Goal: Find contact information: Find contact information

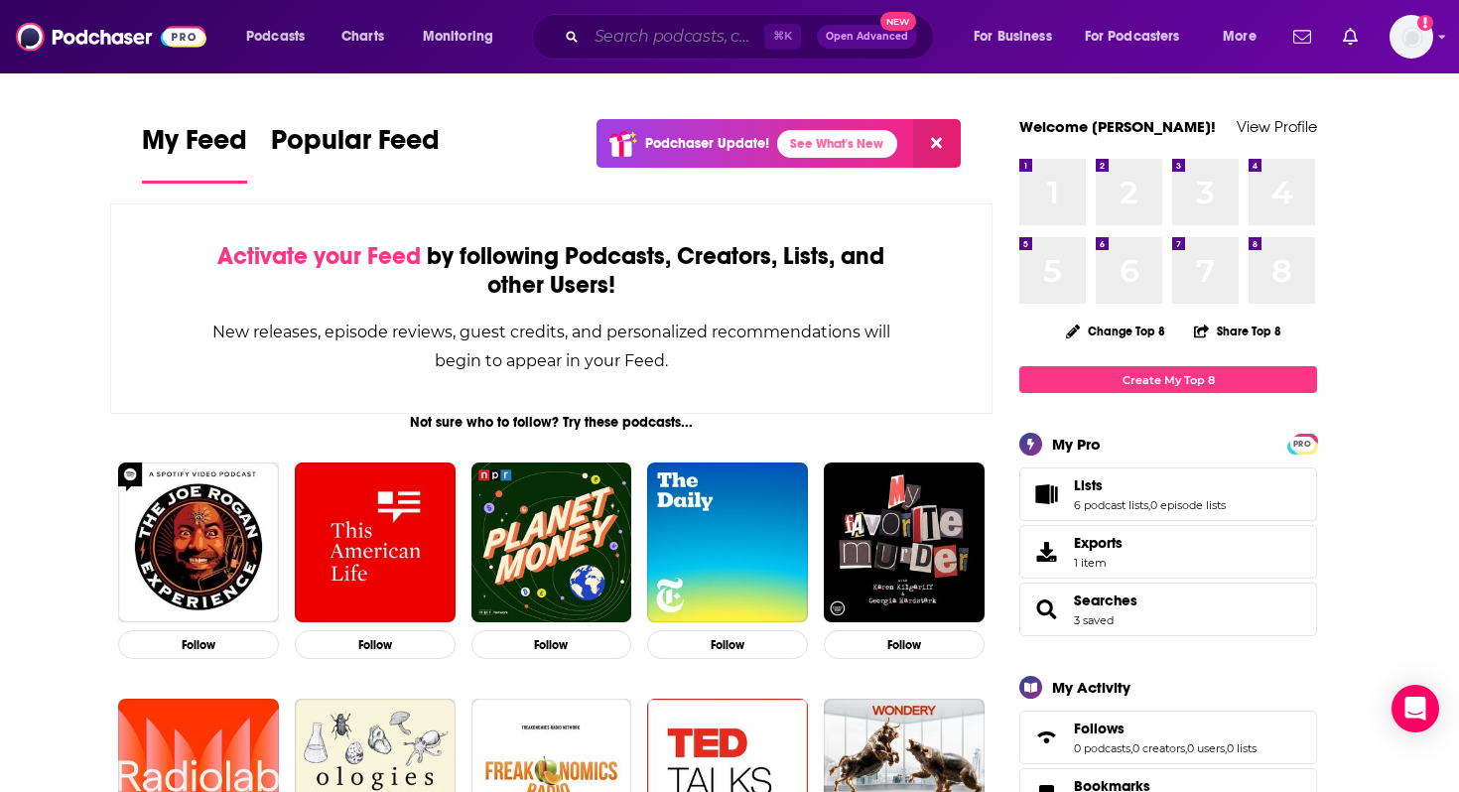
click at [700, 39] on input "Search podcasts, credits, & more..." at bounding box center [676, 37] width 178 height 32
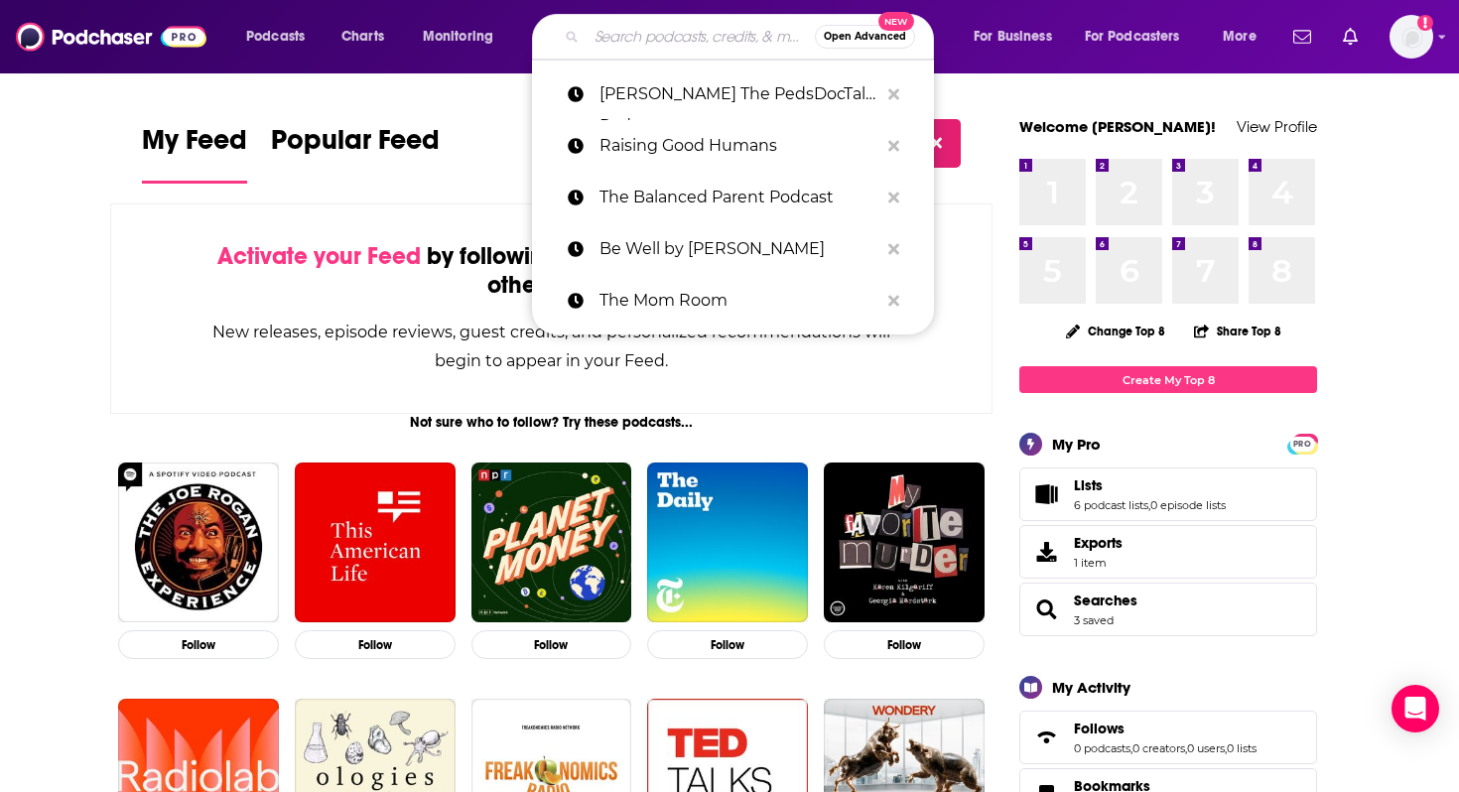
paste input "[PERSON_NAME]"
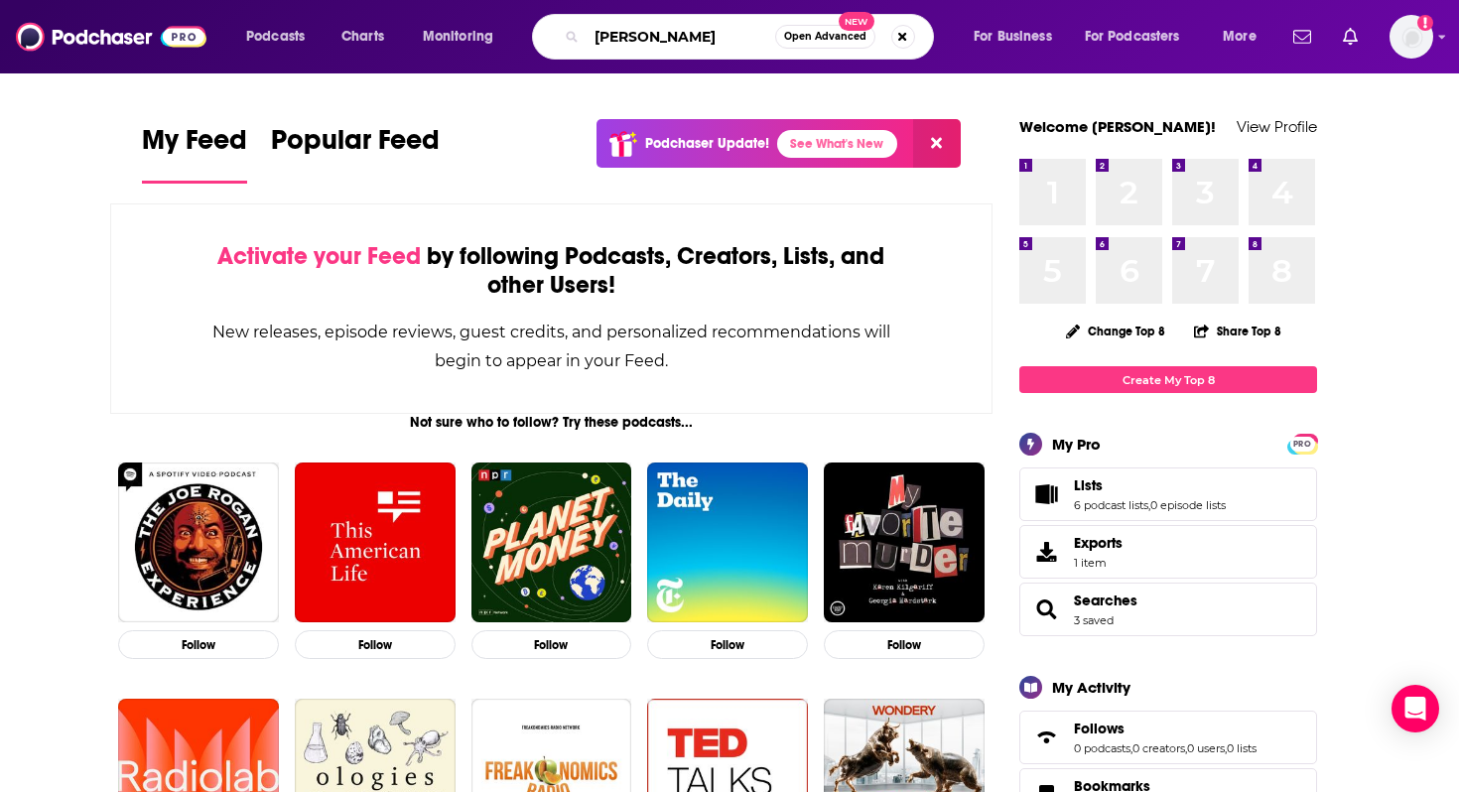
type input "[PERSON_NAME]"
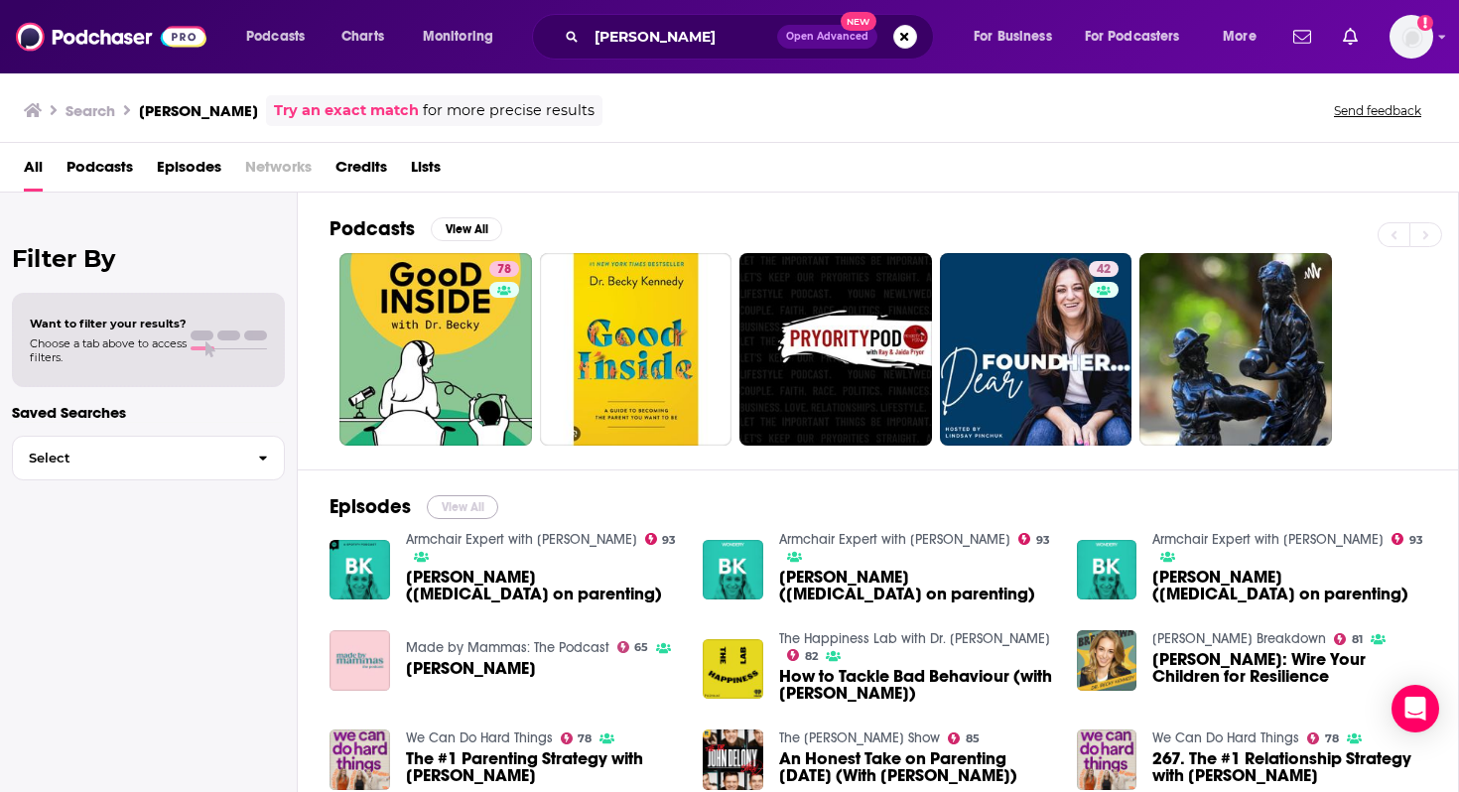
click at [480, 504] on button "View All" at bounding box center [462, 507] width 71 height 24
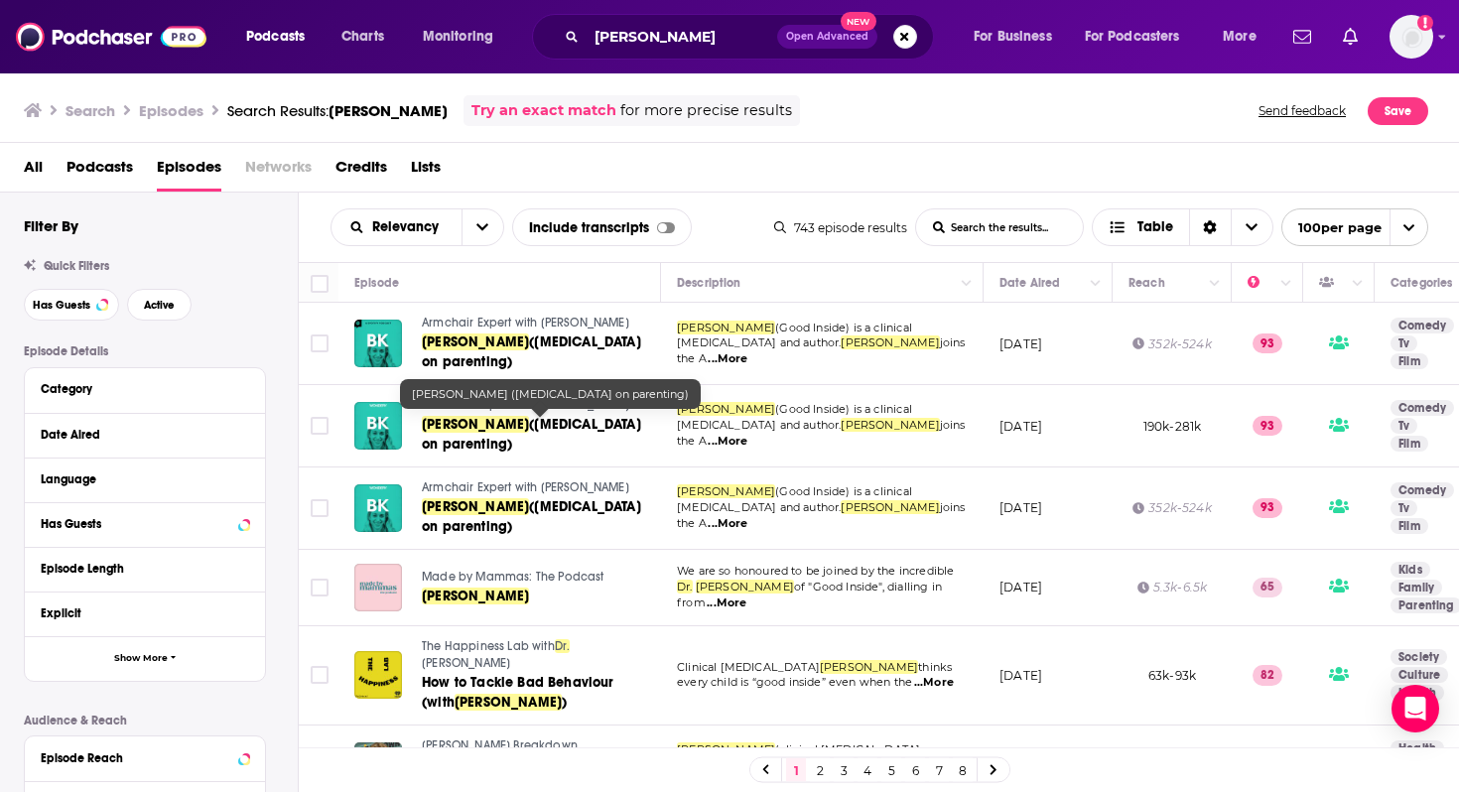
click at [308, 236] on div "Relevancy List Search Input Search the results... Include transcripts Table 743…" at bounding box center [879, 227] width 1161 height 69
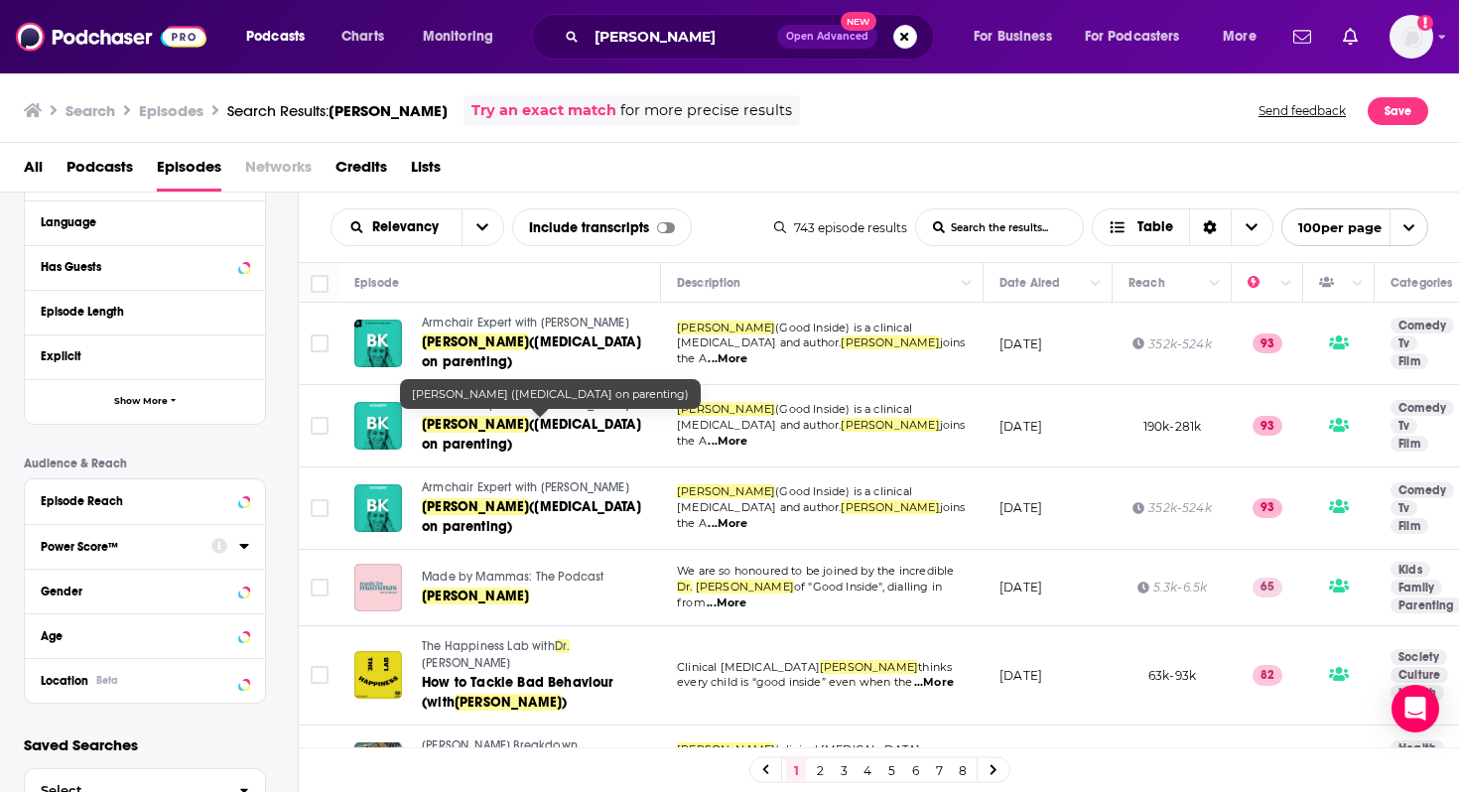
scroll to position [322, 0]
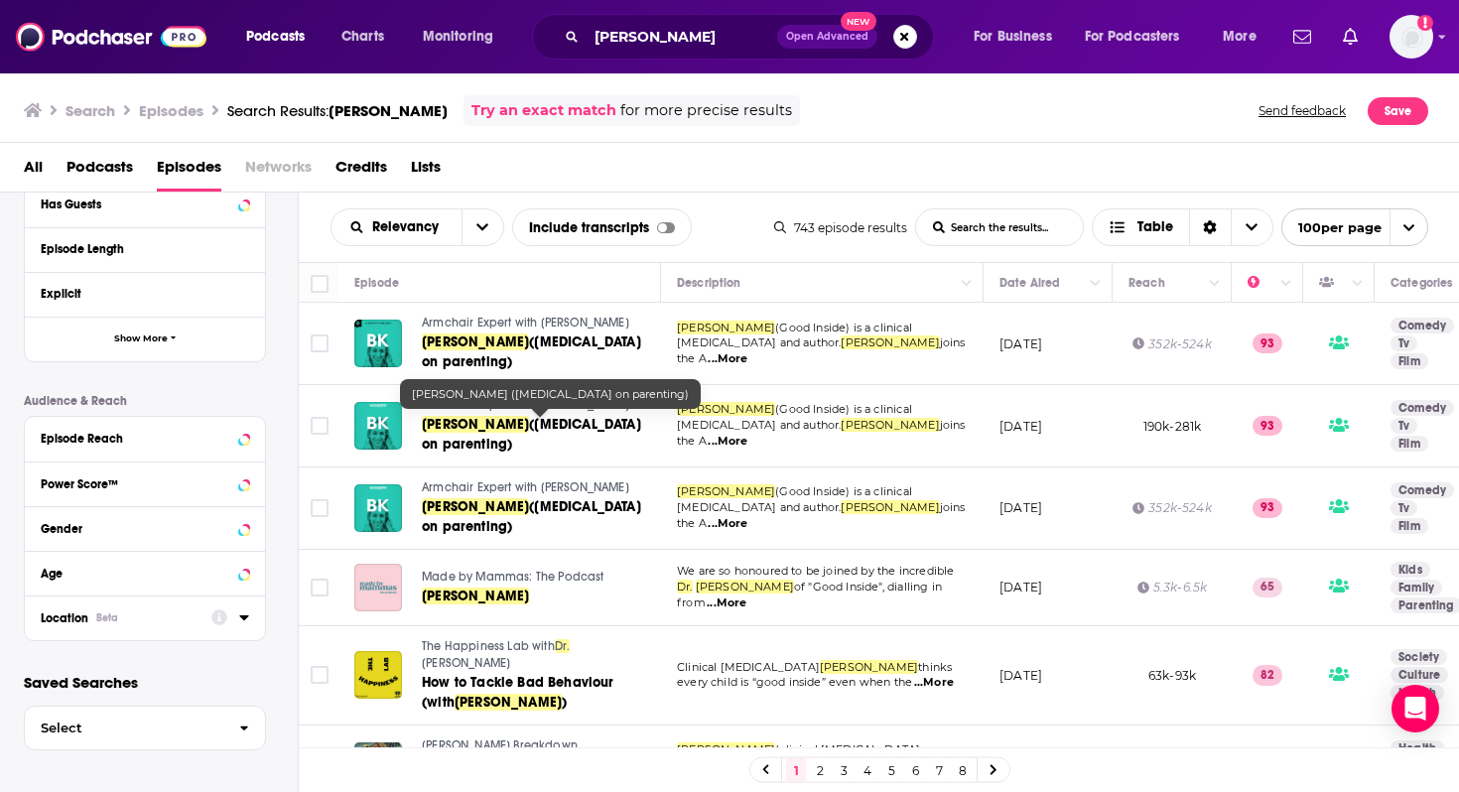
click at [167, 616] on div "Location Beta" at bounding box center [120, 618] width 158 height 14
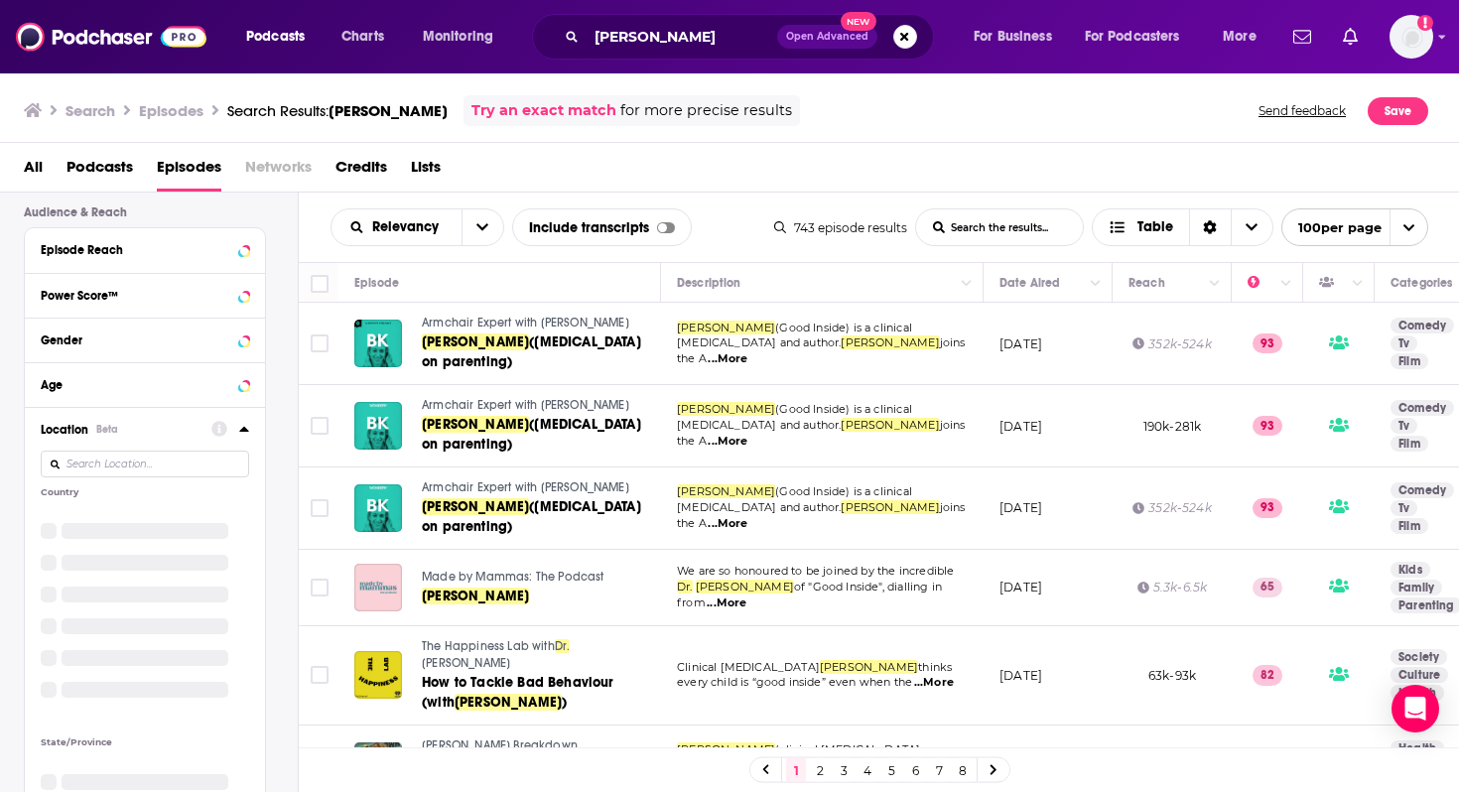
scroll to position [509, 0]
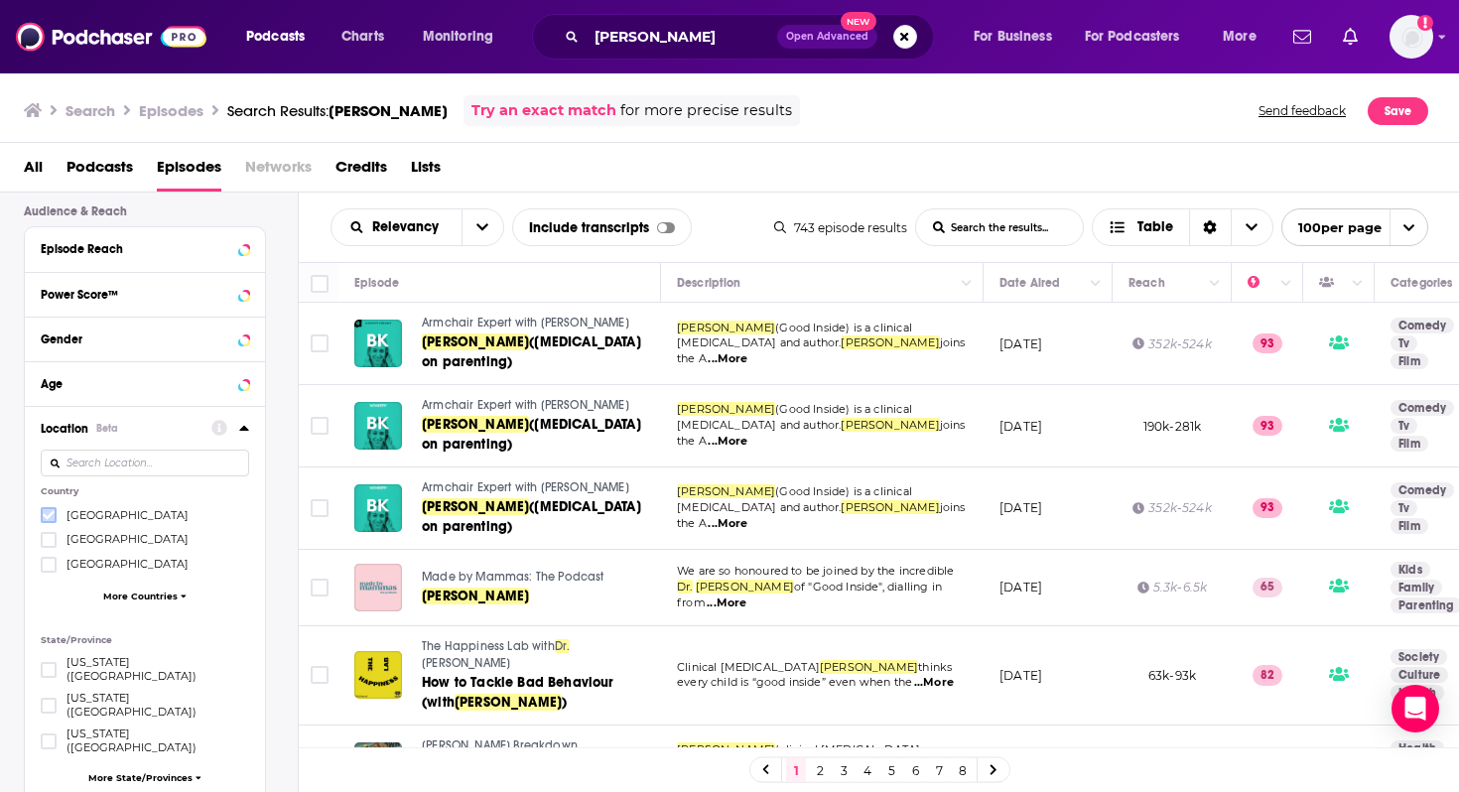
click at [53, 515] on icon at bounding box center [49, 515] width 12 height 9
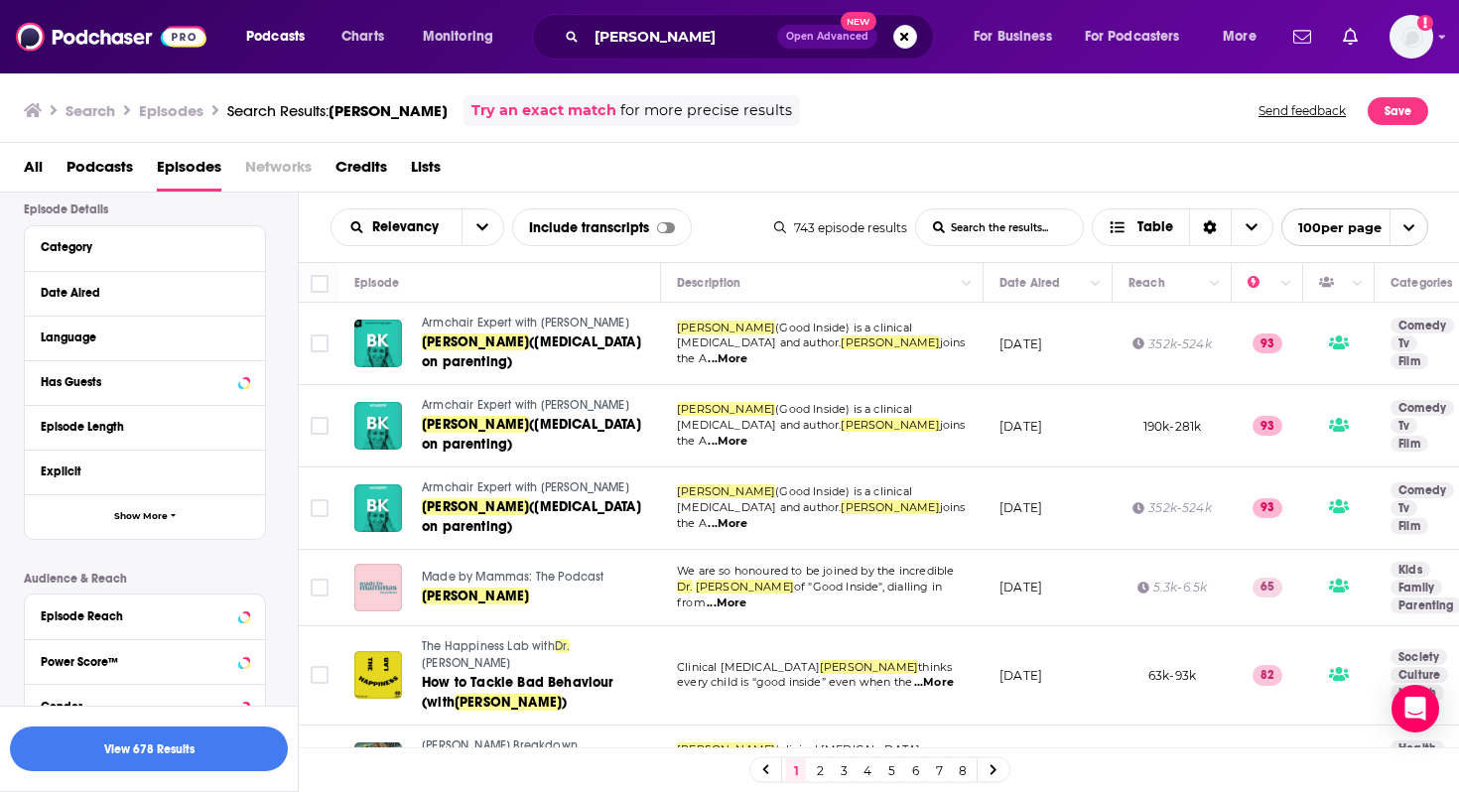
scroll to position [135, 0]
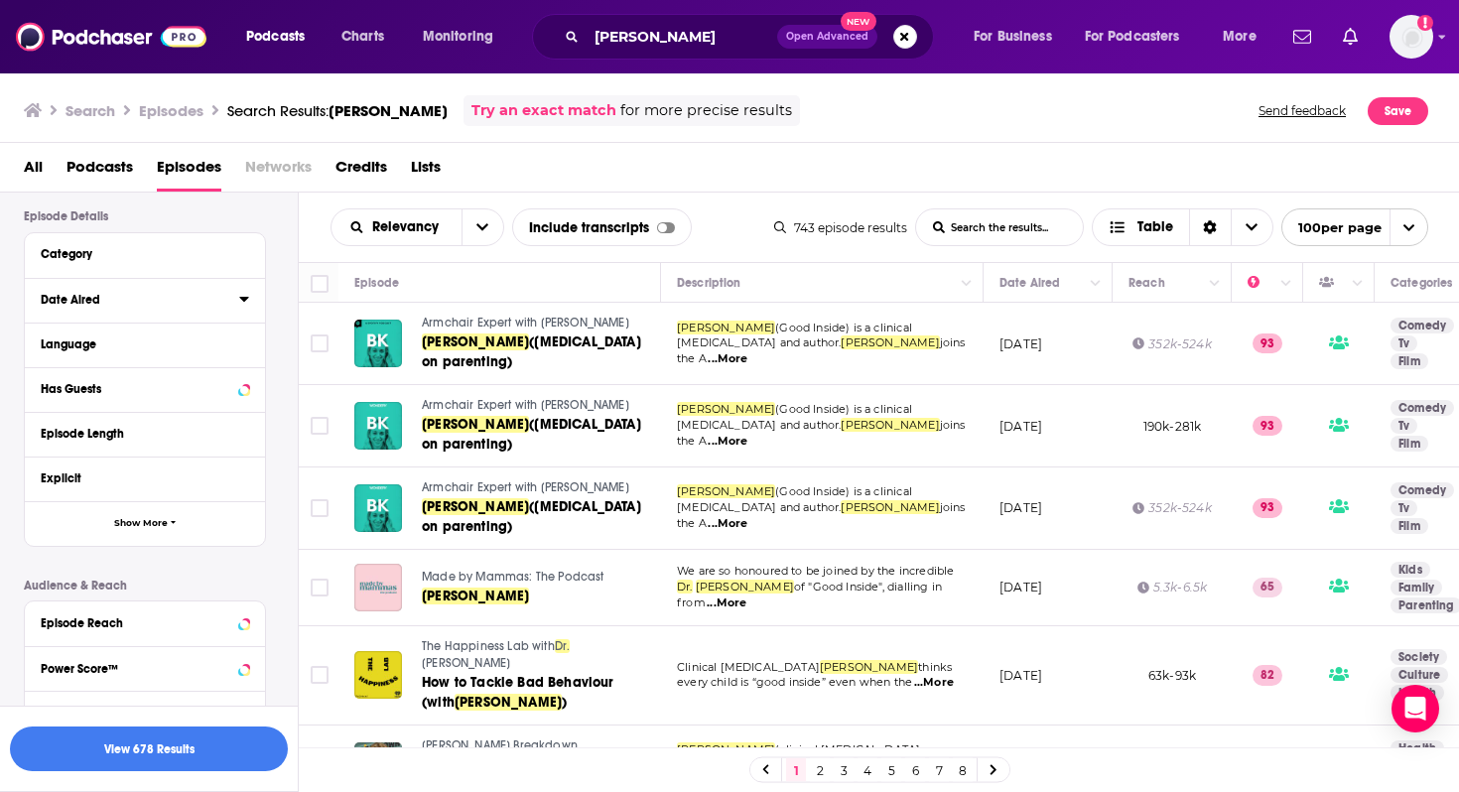
click at [245, 302] on icon at bounding box center [243, 299] width 9 height 5
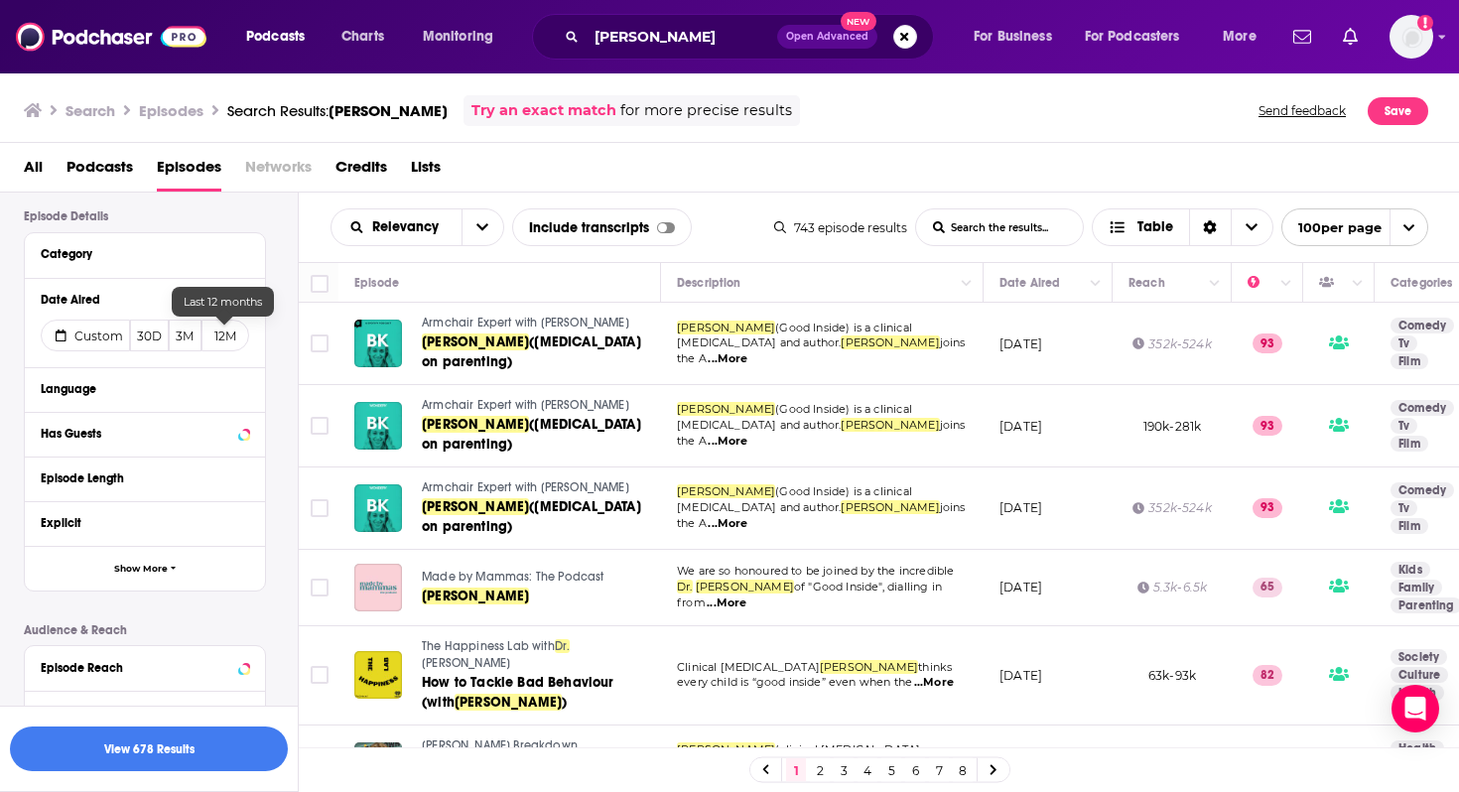
click at [232, 341] on button "12M" at bounding box center [225, 336] width 48 height 32
click at [170, 758] on button "View 177 Results" at bounding box center [149, 749] width 278 height 45
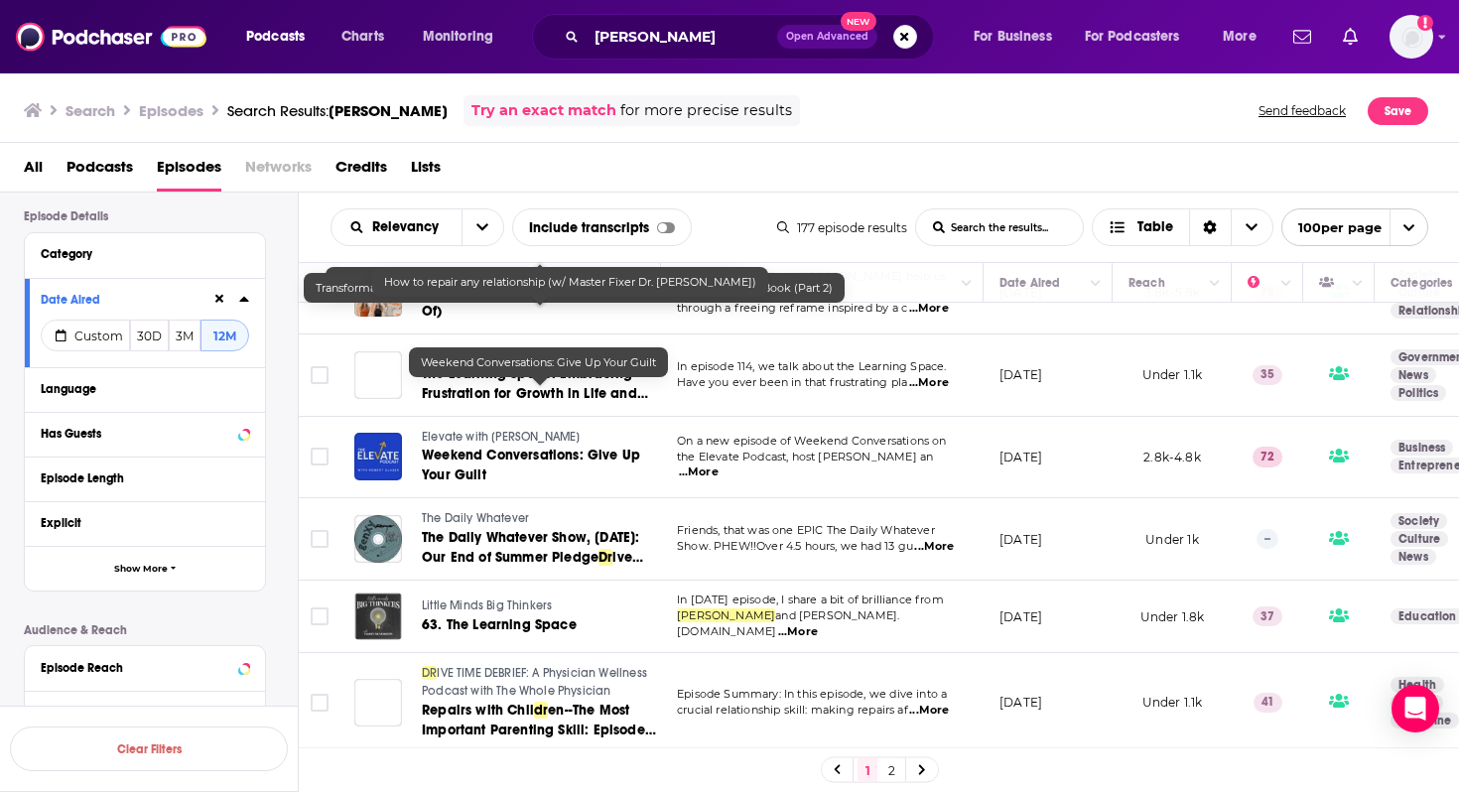
scroll to position [5956, 0]
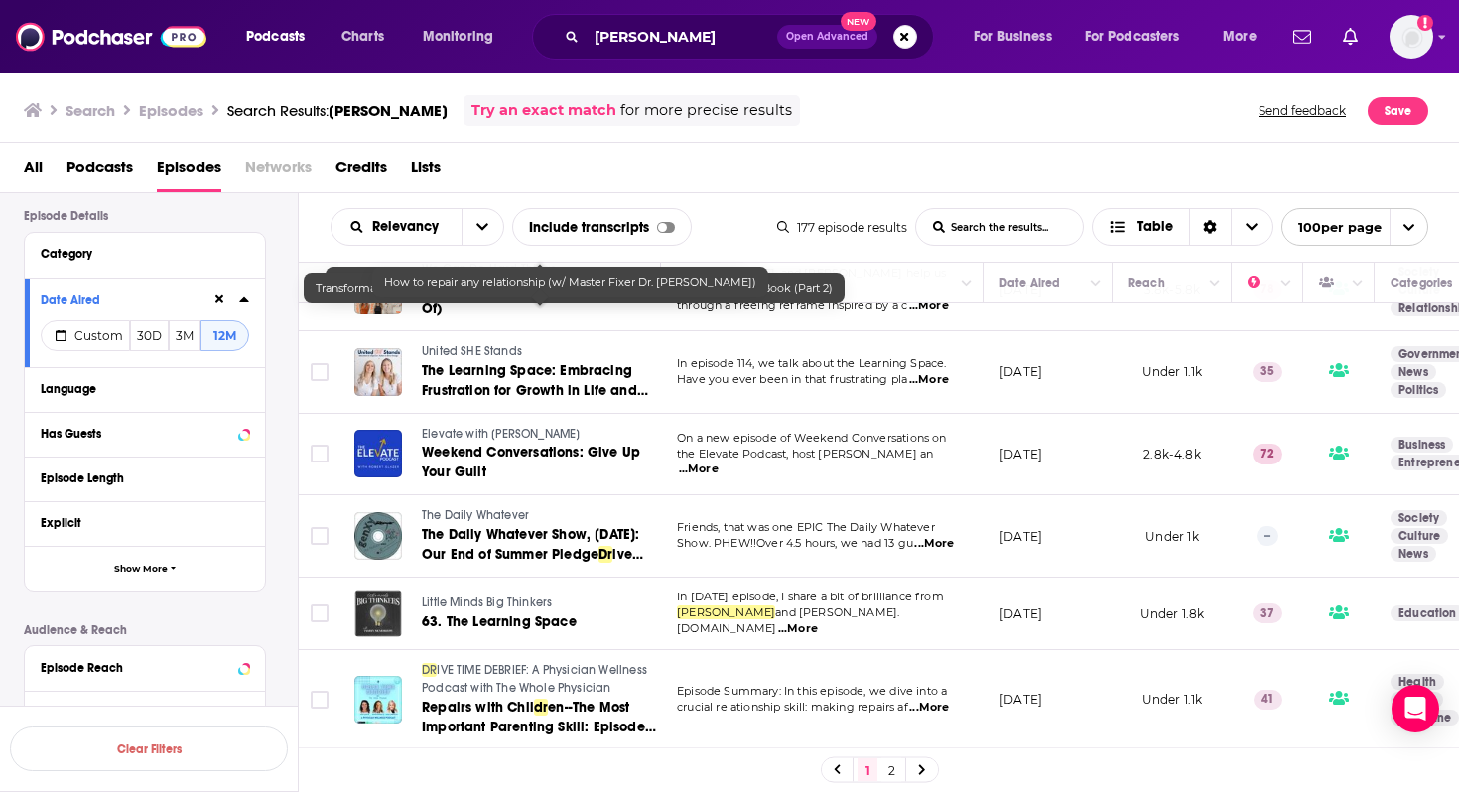
click at [560, 113] on link "Try an exact match" at bounding box center [543, 110] width 145 height 23
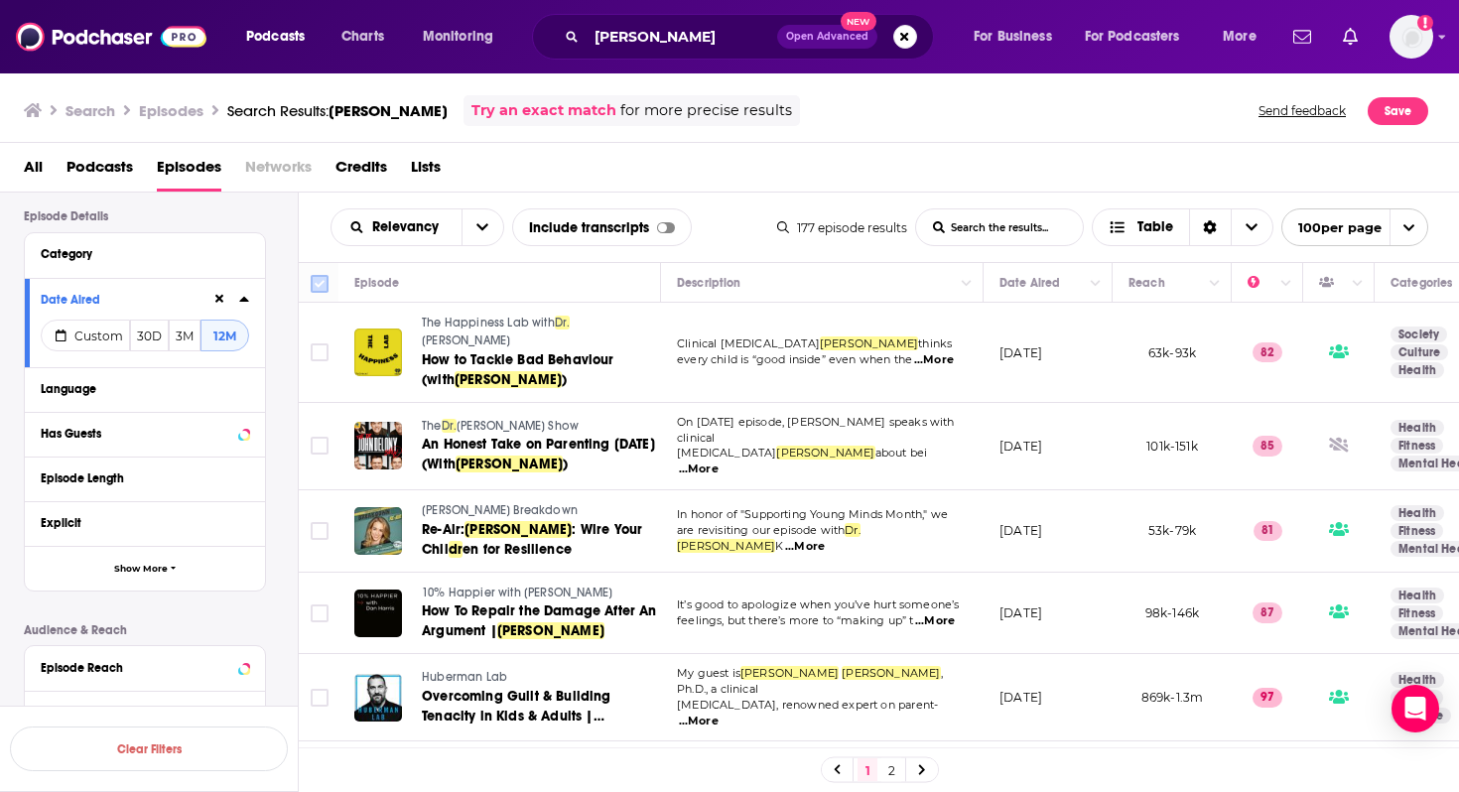
click at [320, 282] on input "Toggle select all" at bounding box center [320, 284] width 18 height 18
checkbox input "true"
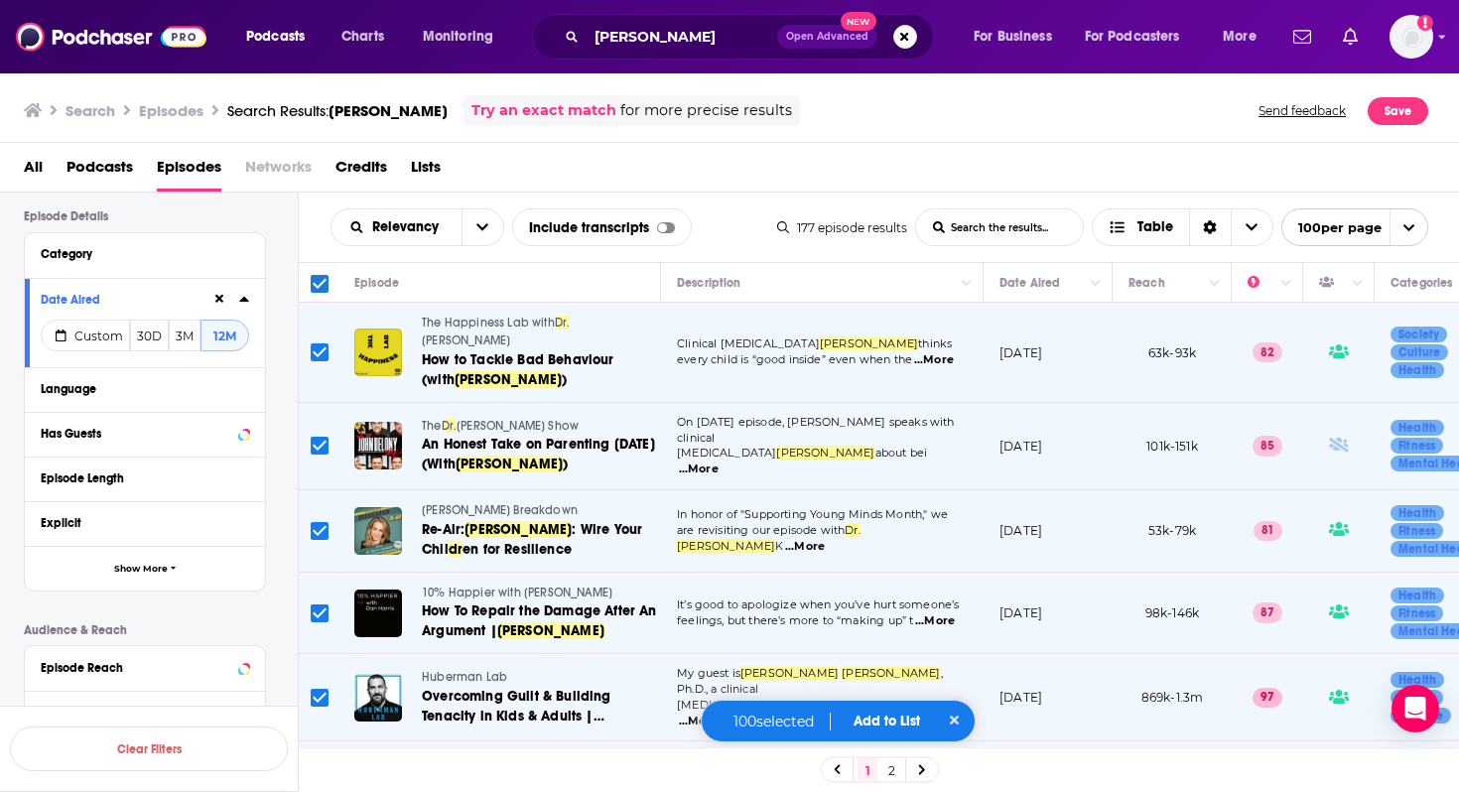
click at [898, 722] on span "Add to List" at bounding box center [887, 721] width 67 height 17
click at [889, 689] on button "Add Podcasts" at bounding box center [881, 683] width 107 height 37
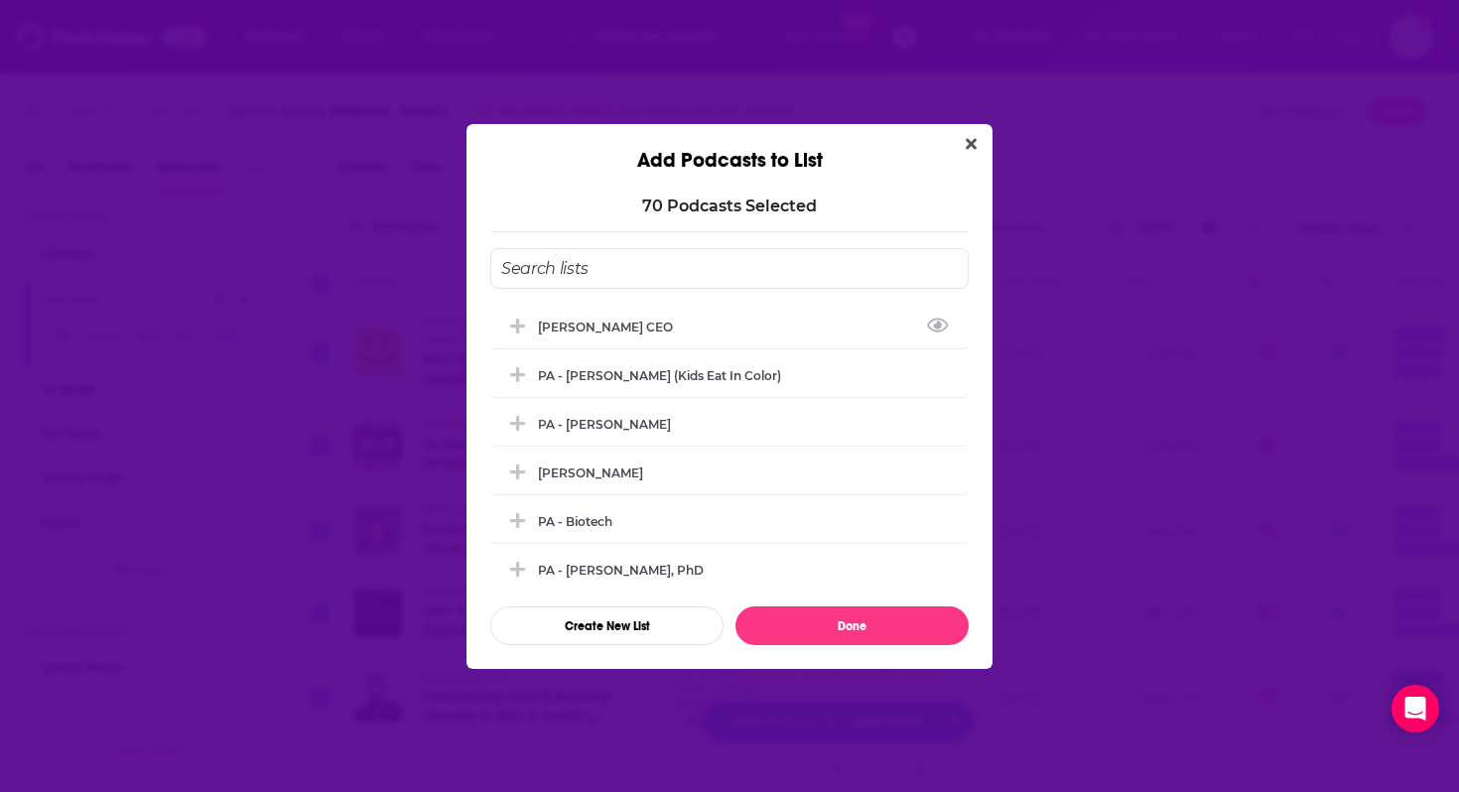
click at [580, 259] on input "Add Podcast To List" at bounding box center [729, 268] width 478 height 41
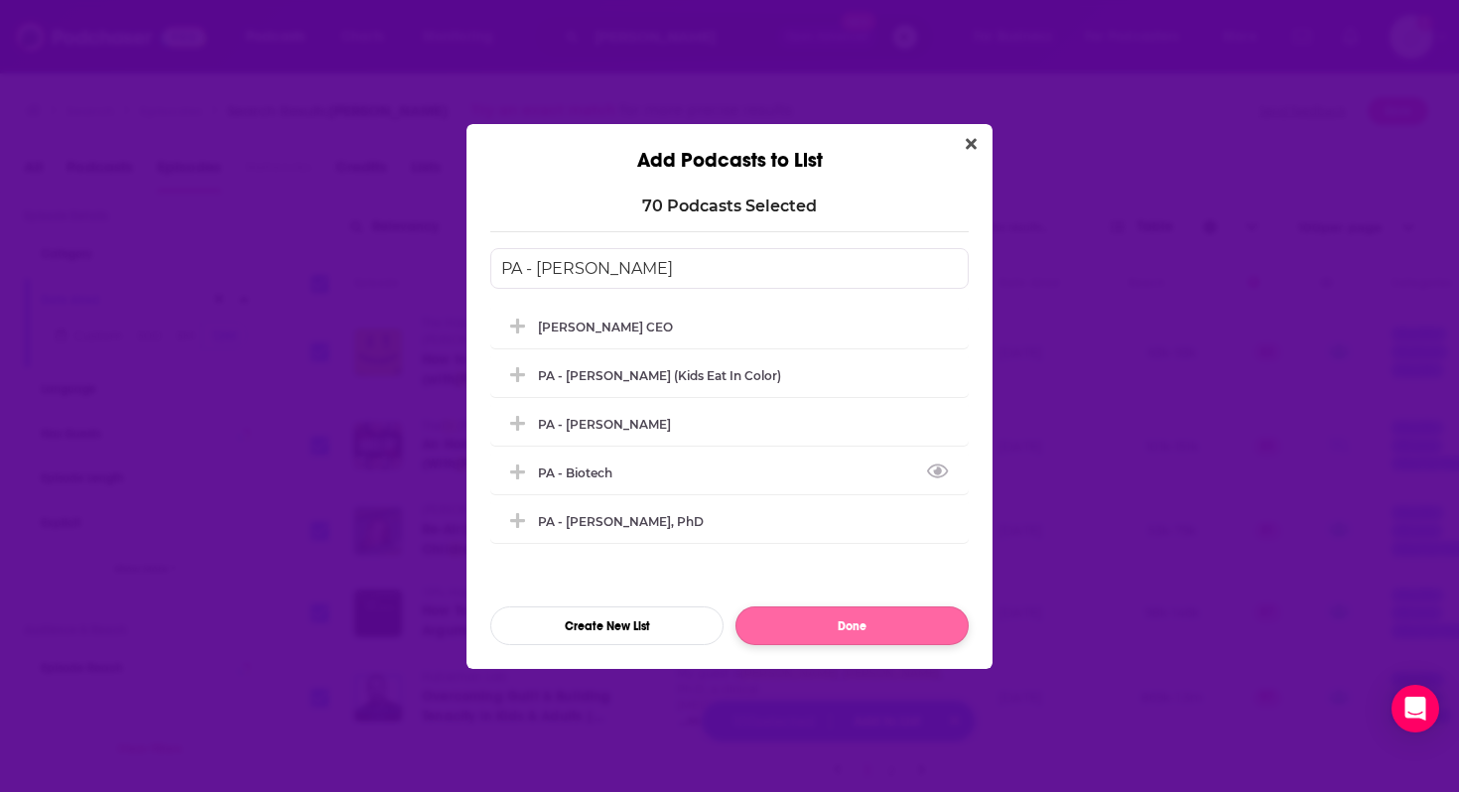
type input "PA - [PERSON_NAME]"
click at [807, 617] on button "Done" at bounding box center [852, 625] width 233 height 39
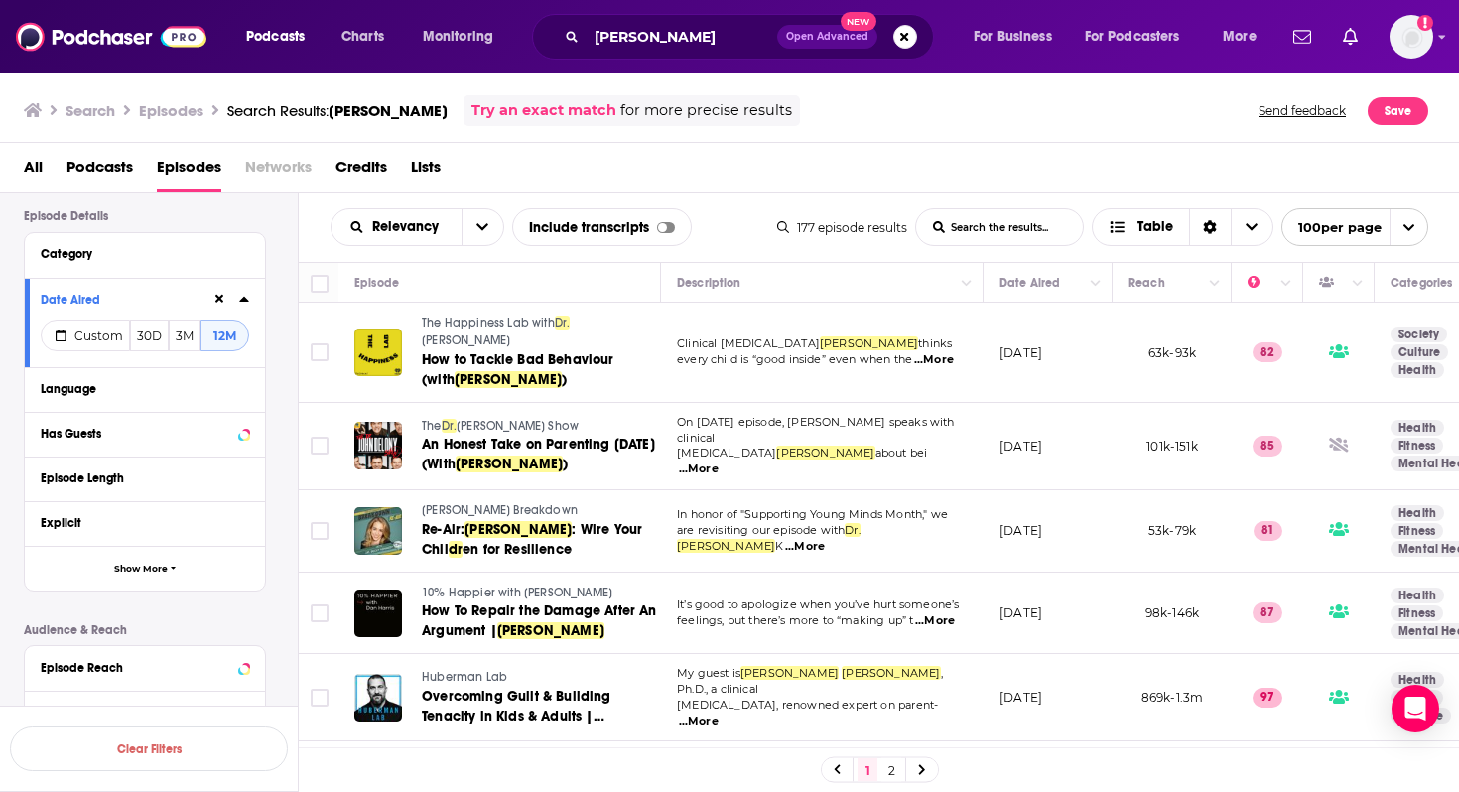
click at [641, 160] on div "All Podcasts Episodes Networks Credits Lists" at bounding box center [734, 171] width 1420 height 41
click at [321, 282] on input "Toggle select all" at bounding box center [320, 284] width 18 height 18
checkbox input "true"
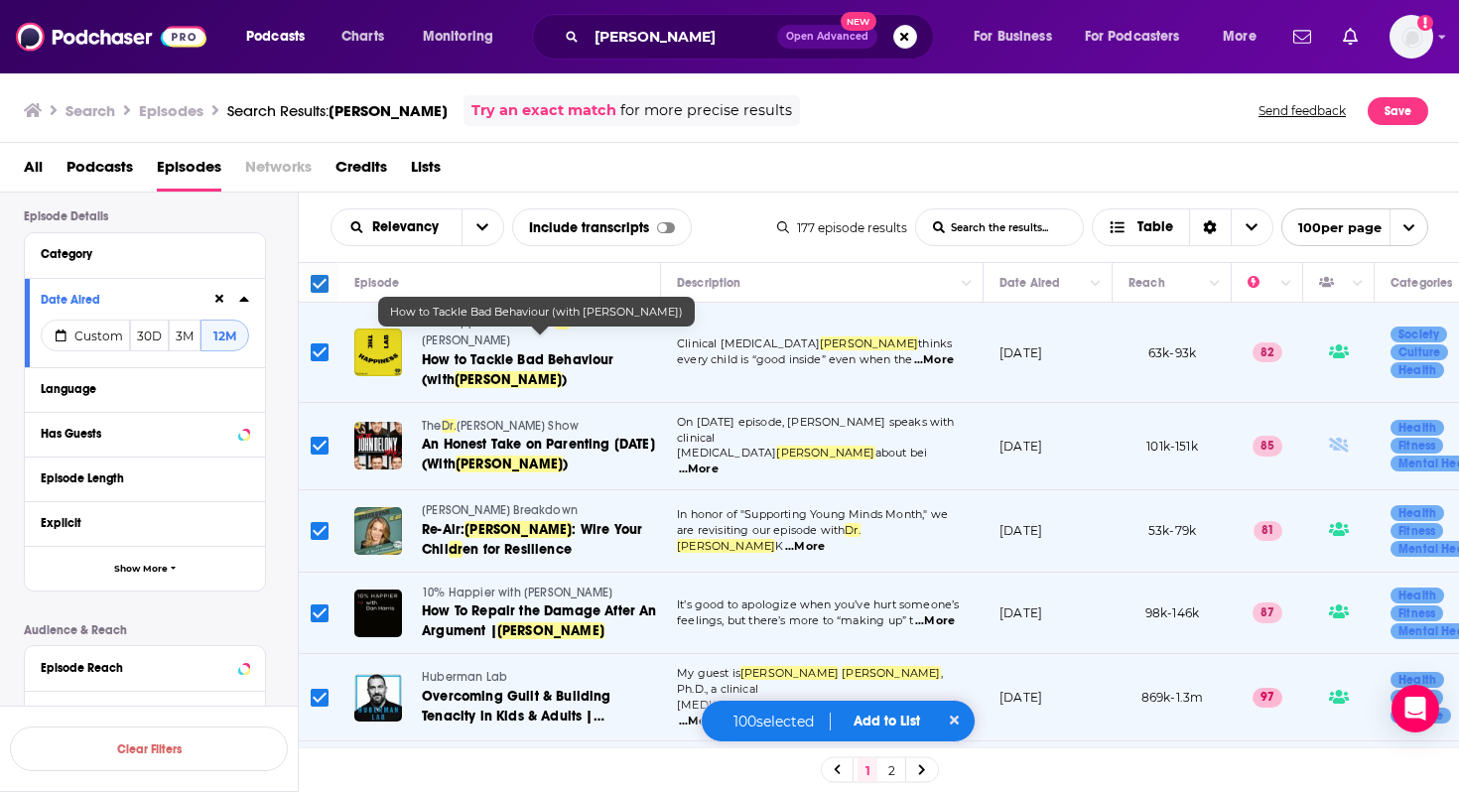
click at [900, 718] on span "Add to List" at bounding box center [887, 721] width 67 height 17
click at [890, 683] on button "Add Podcasts" at bounding box center [881, 683] width 107 height 37
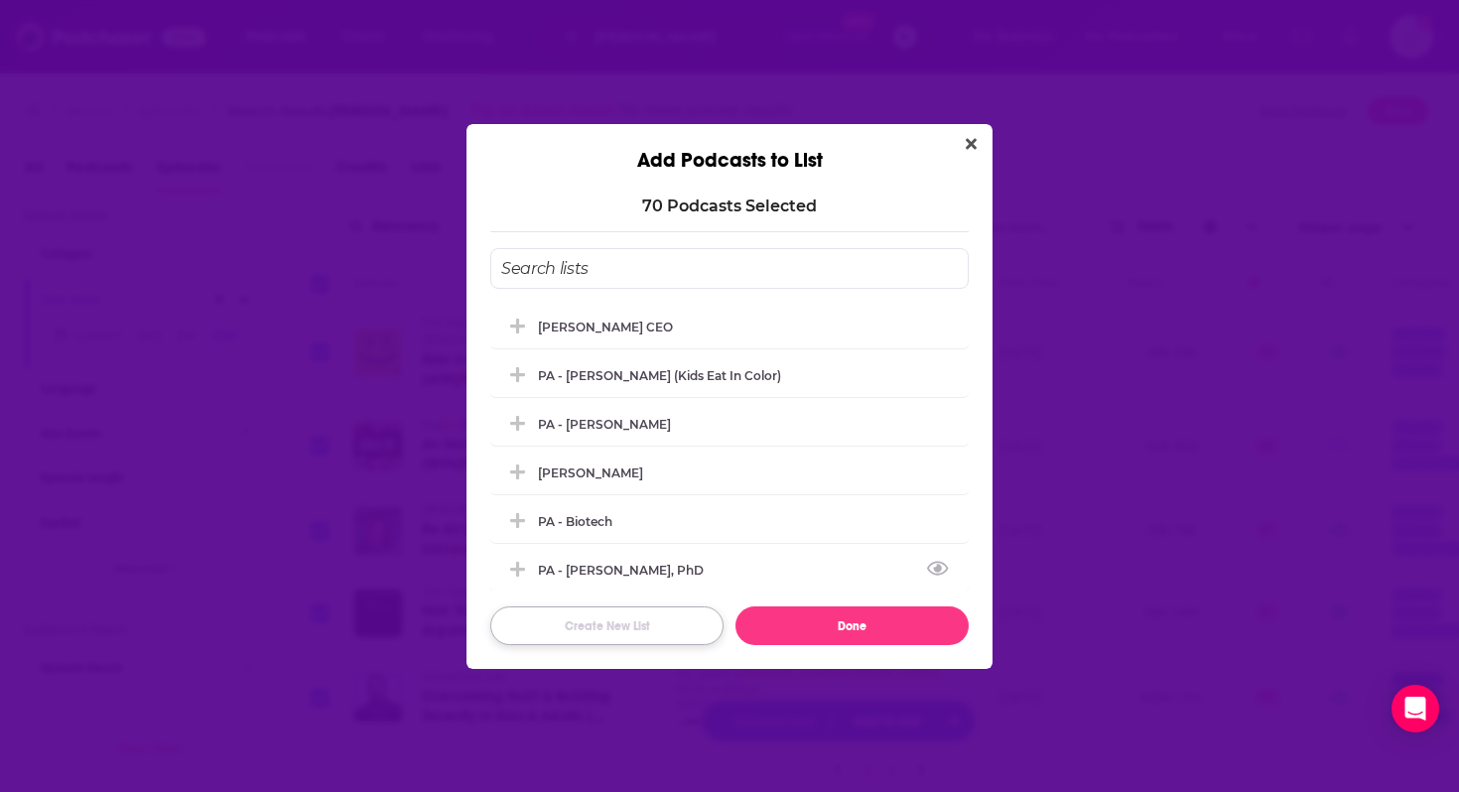
click at [618, 622] on button "Create New List" at bounding box center [606, 625] width 233 height 39
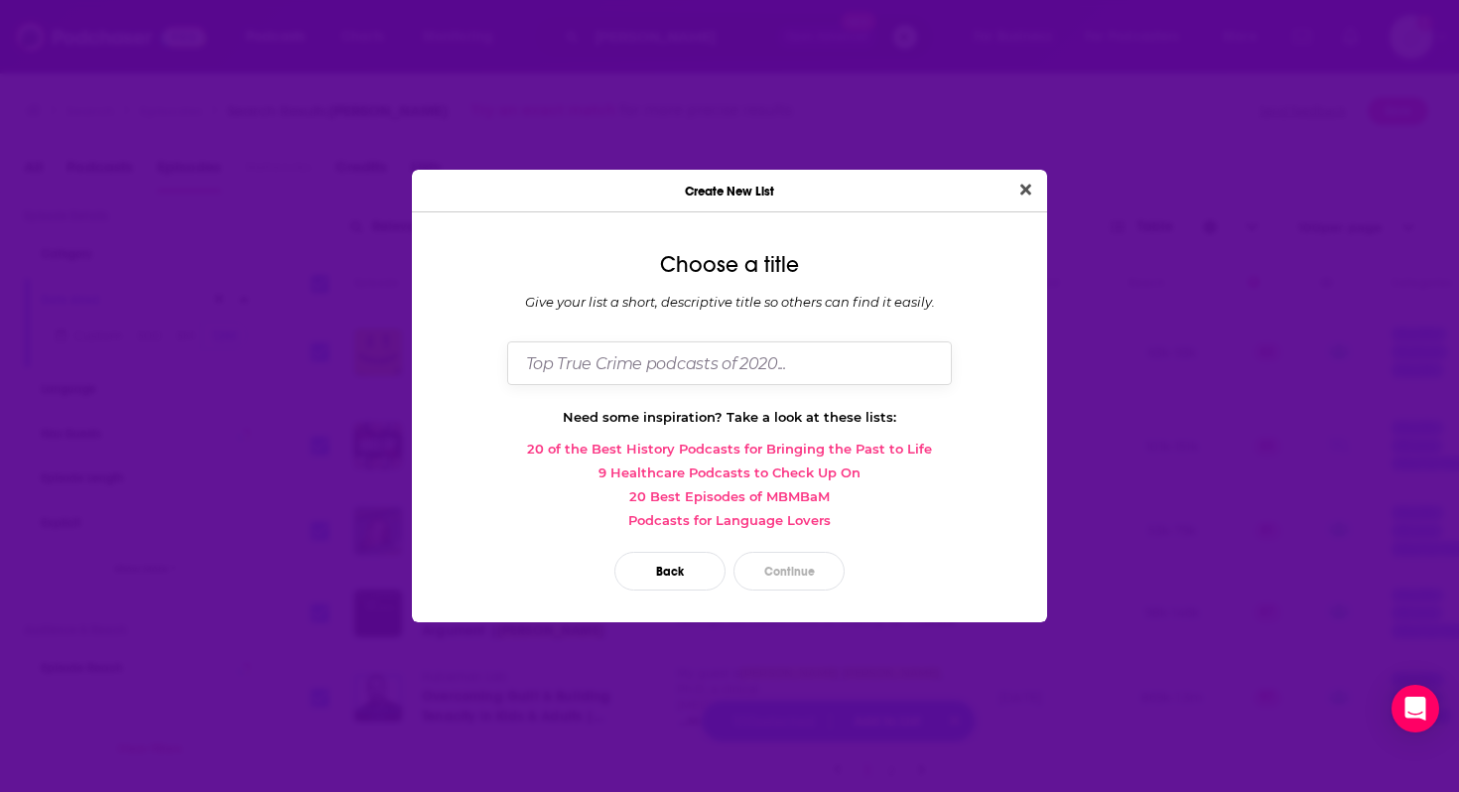
click at [646, 364] on input "Dialog" at bounding box center [729, 362] width 445 height 43
type input "PA - [PERSON_NAME]"
click at [791, 580] on button "Continue" at bounding box center [789, 571] width 111 height 39
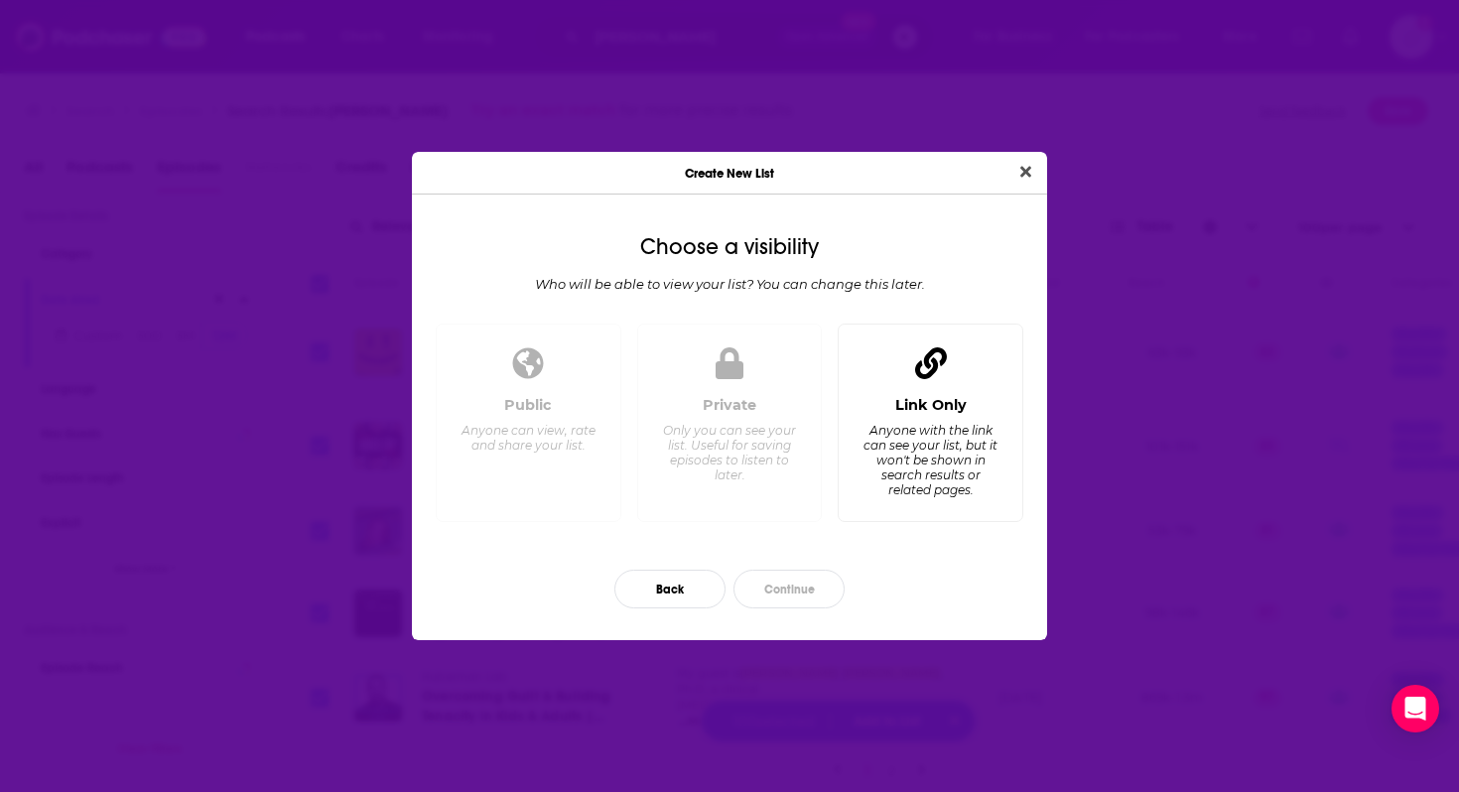
click at [925, 424] on div "Anyone with the link can see your list, but it won't be shown in search results…" at bounding box center [931, 460] width 136 height 74
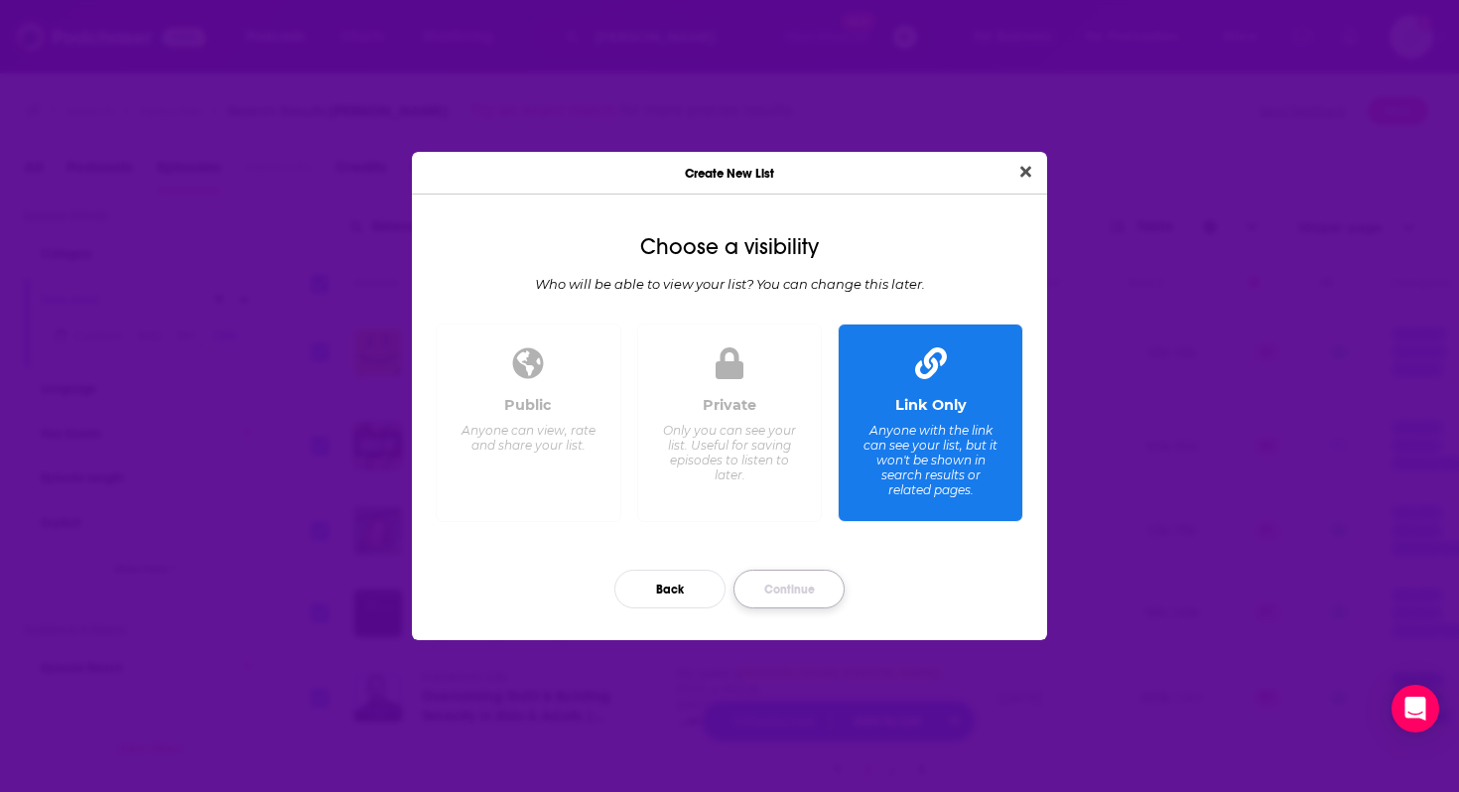
click at [795, 598] on button "Continue" at bounding box center [789, 589] width 111 height 39
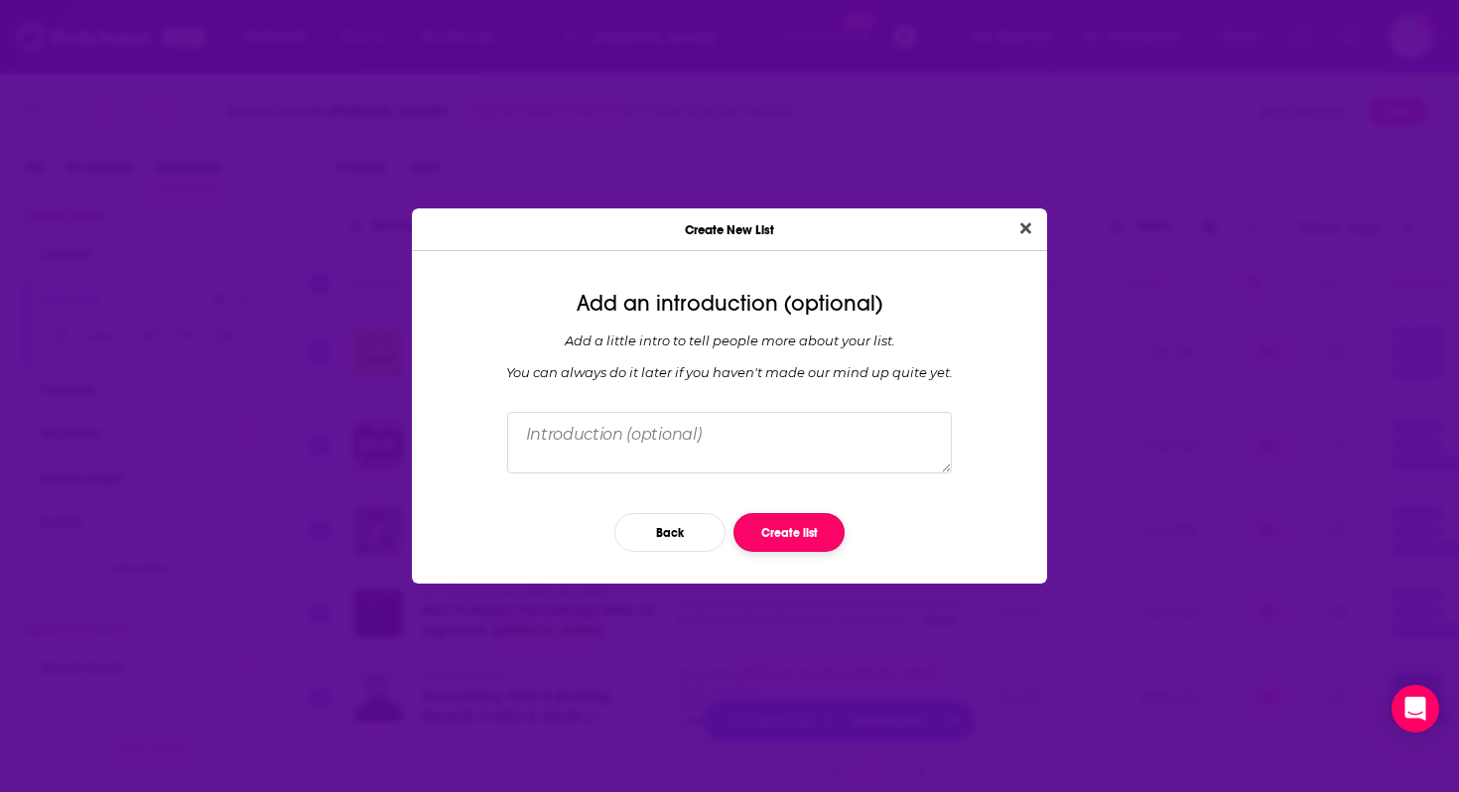
click at [767, 533] on button "Create list" at bounding box center [789, 532] width 111 height 39
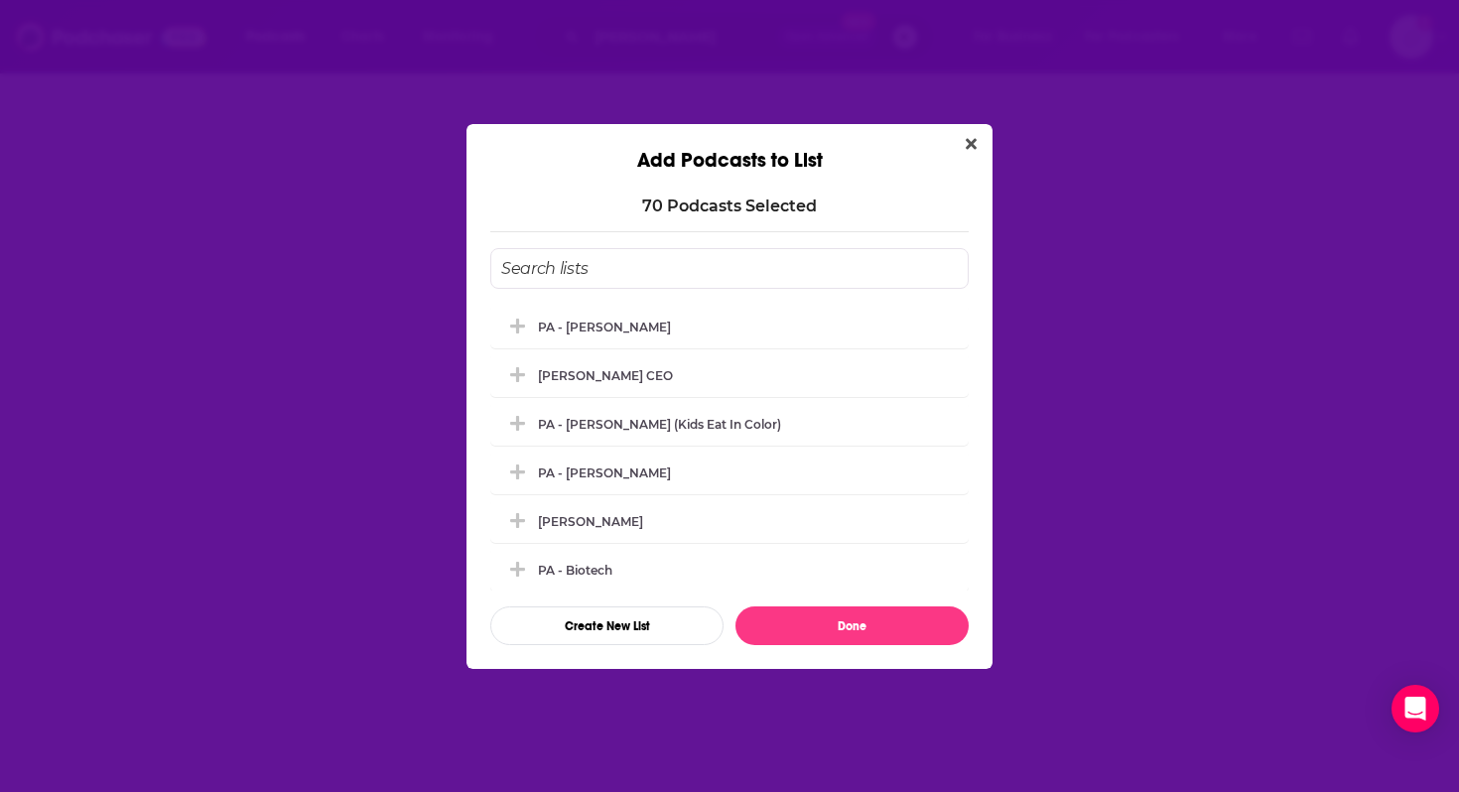
type input ""[PERSON_NAME]""
click at [520, 324] on icon "Add Podcast To List" at bounding box center [517, 325] width 15 height 15
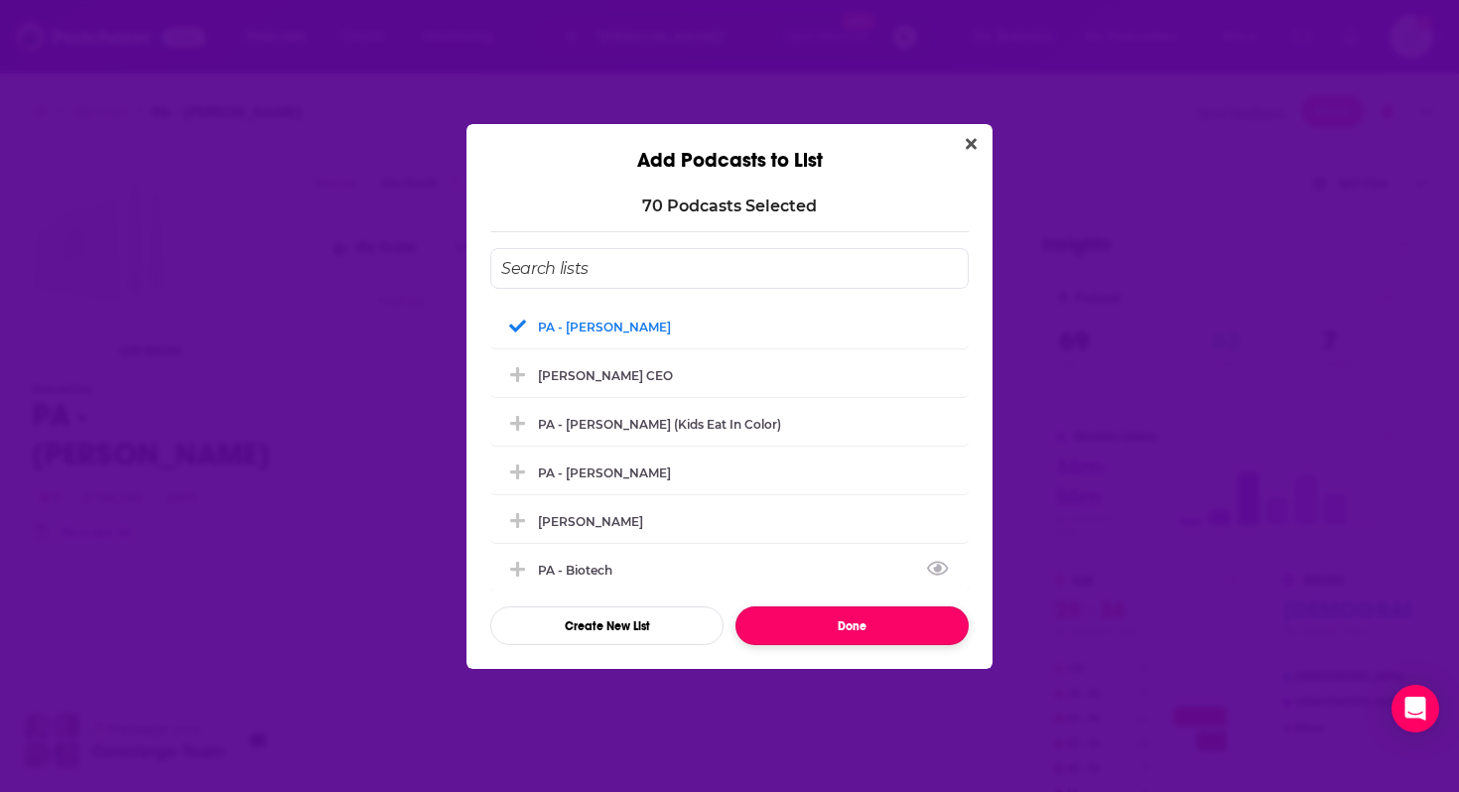
click at [844, 626] on button "Done" at bounding box center [852, 625] width 233 height 39
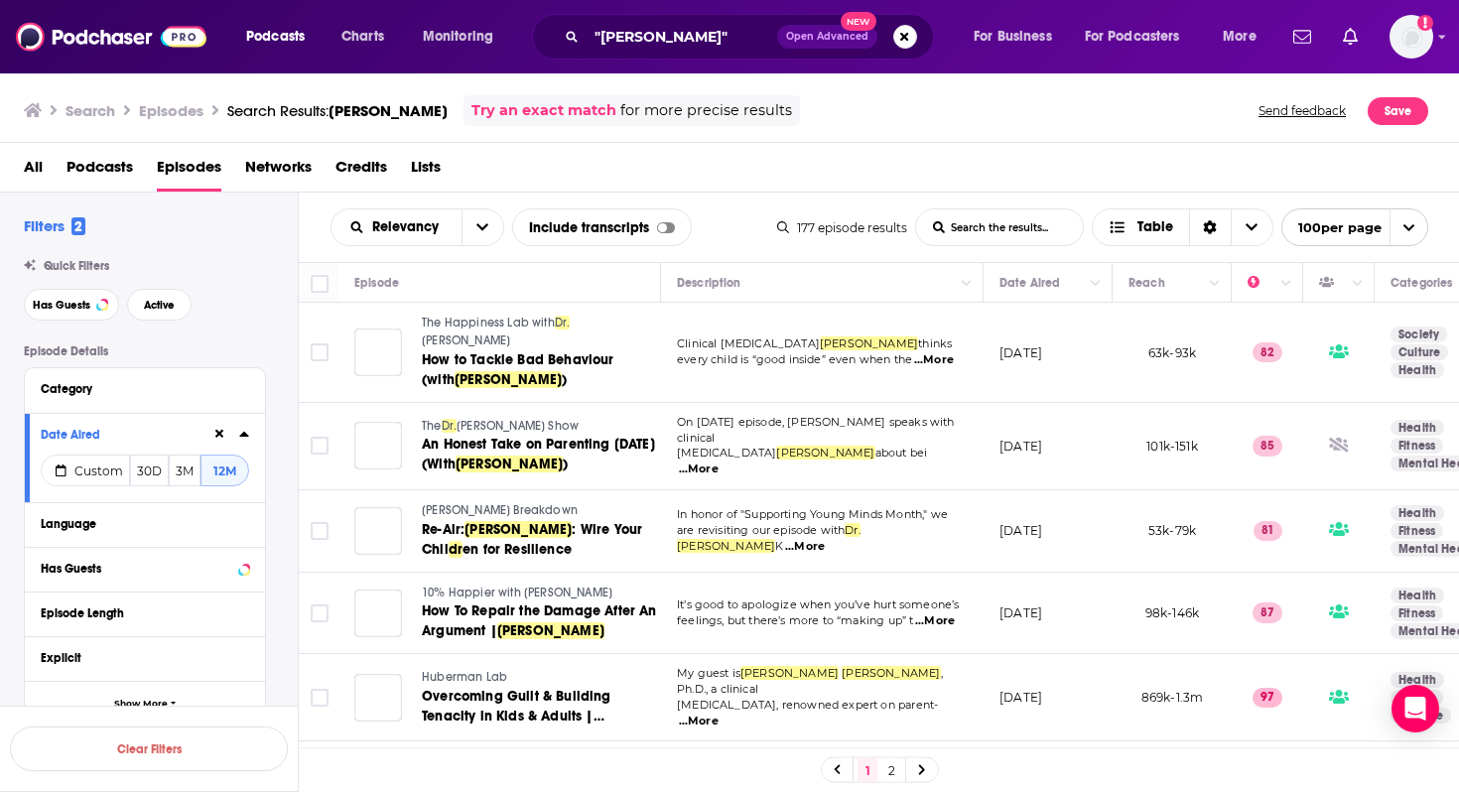
scroll to position [0, 668]
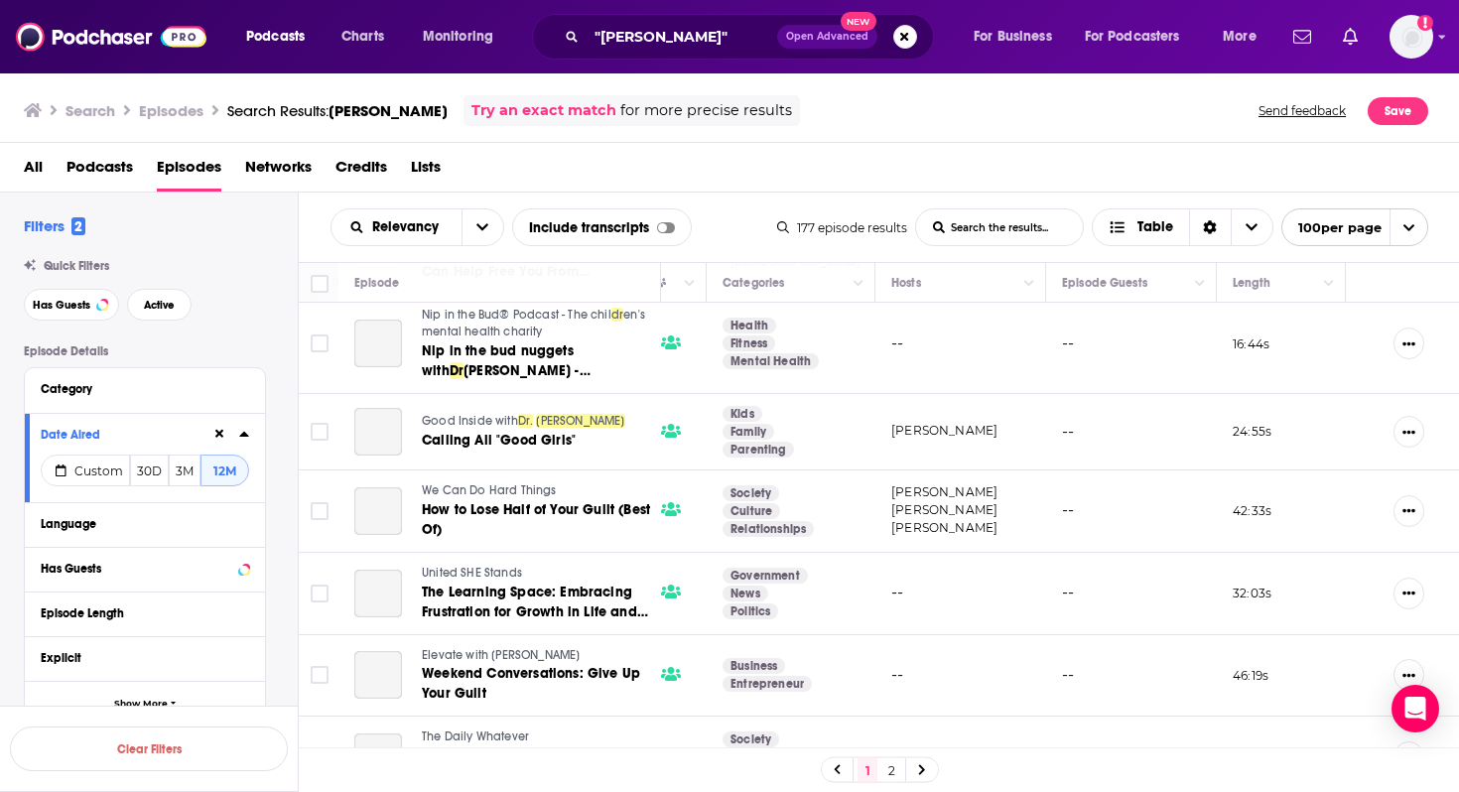
scroll to position [6323, 668]
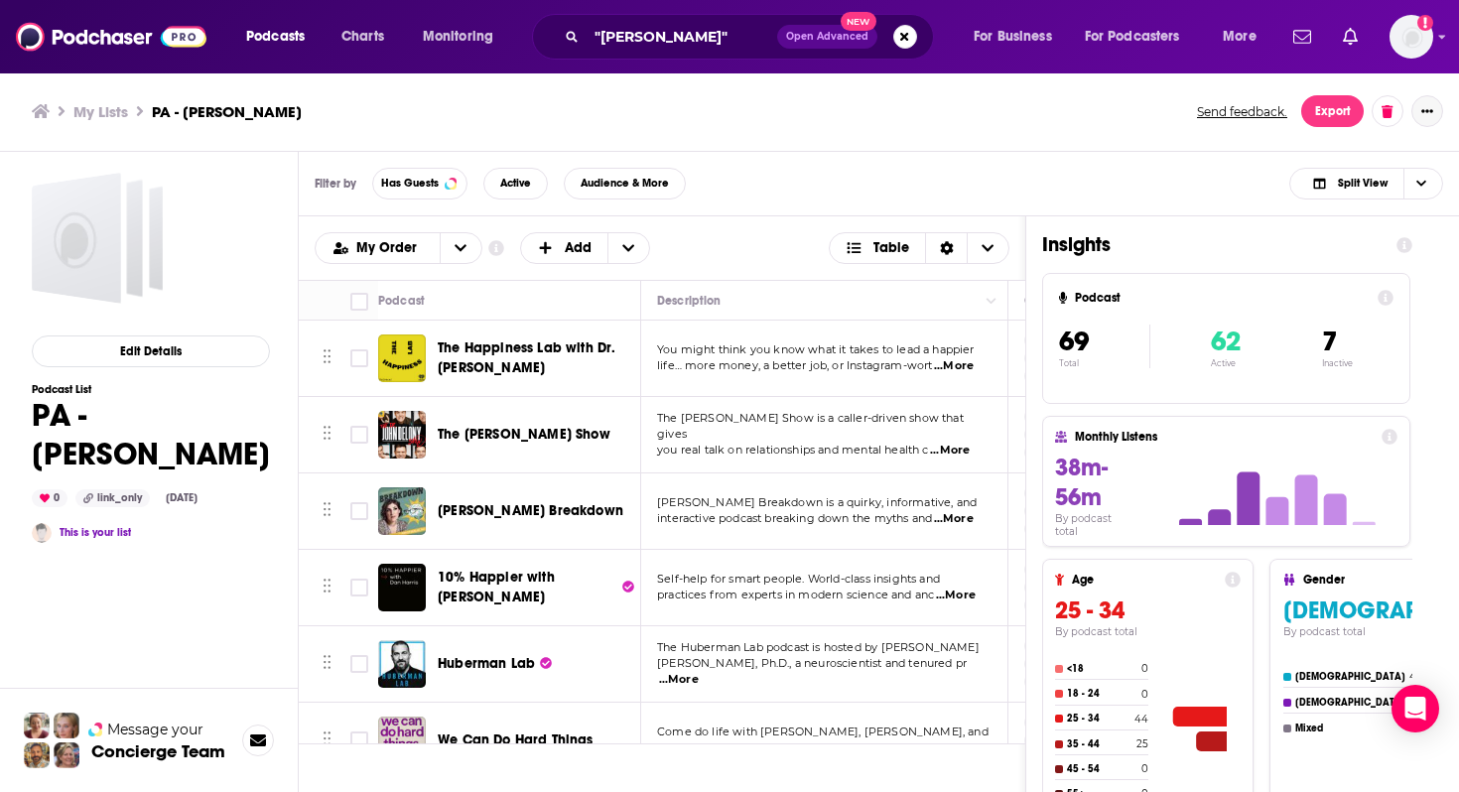
click at [1429, 116] on button "Show More Button" at bounding box center [1427, 111] width 32 height 32
click at [1335, 307] on button "Share" at bounding box center [1360, 306] width 191 height 37
click at [1430, 191] on icon "Show additional menu" at bounding box center [1435, 191] width 12 height 16
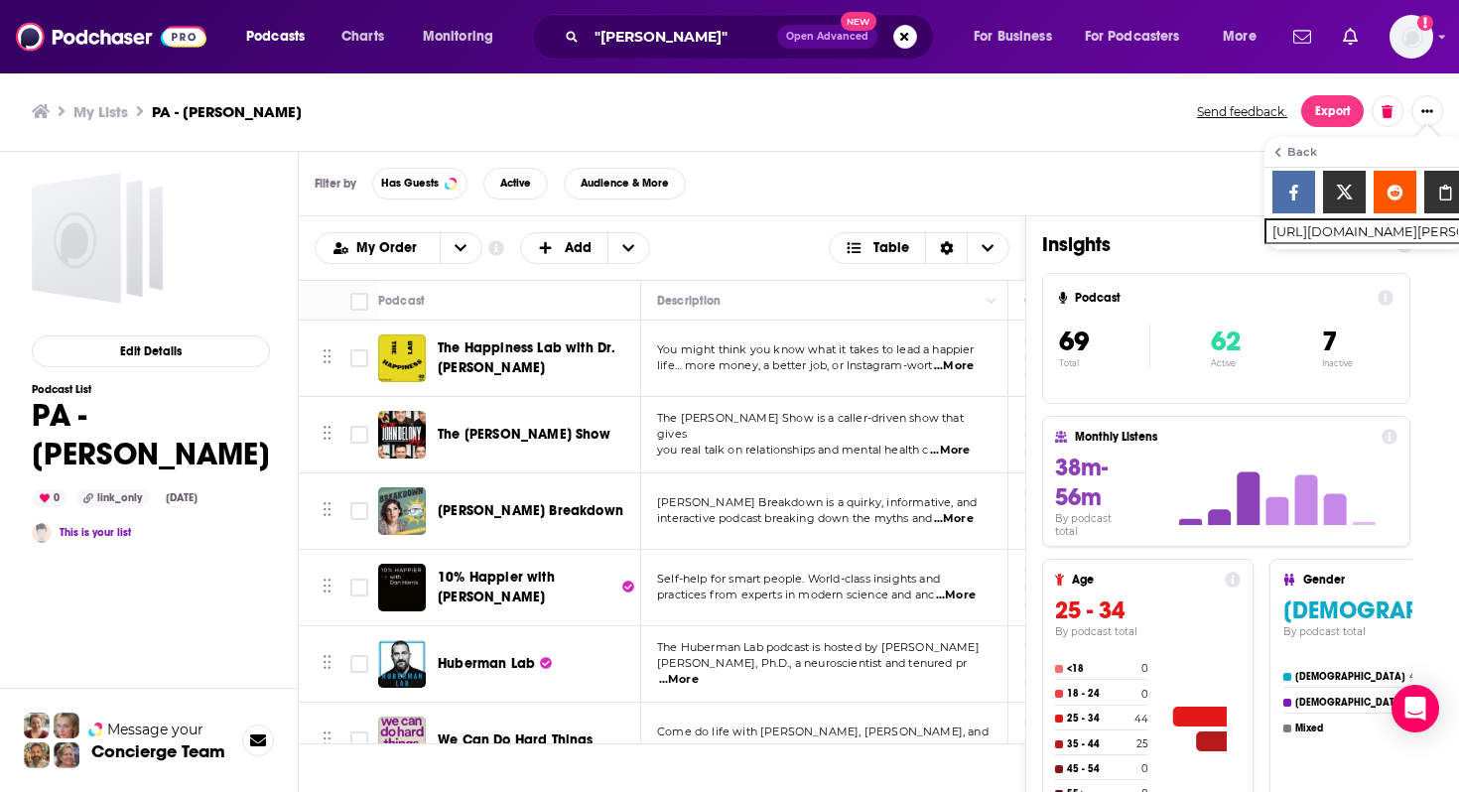
click at [906, 201] on div "Filter by Has Guests Active Audience & More Split View" at bounding box center [879, 184] width 1160 height 65
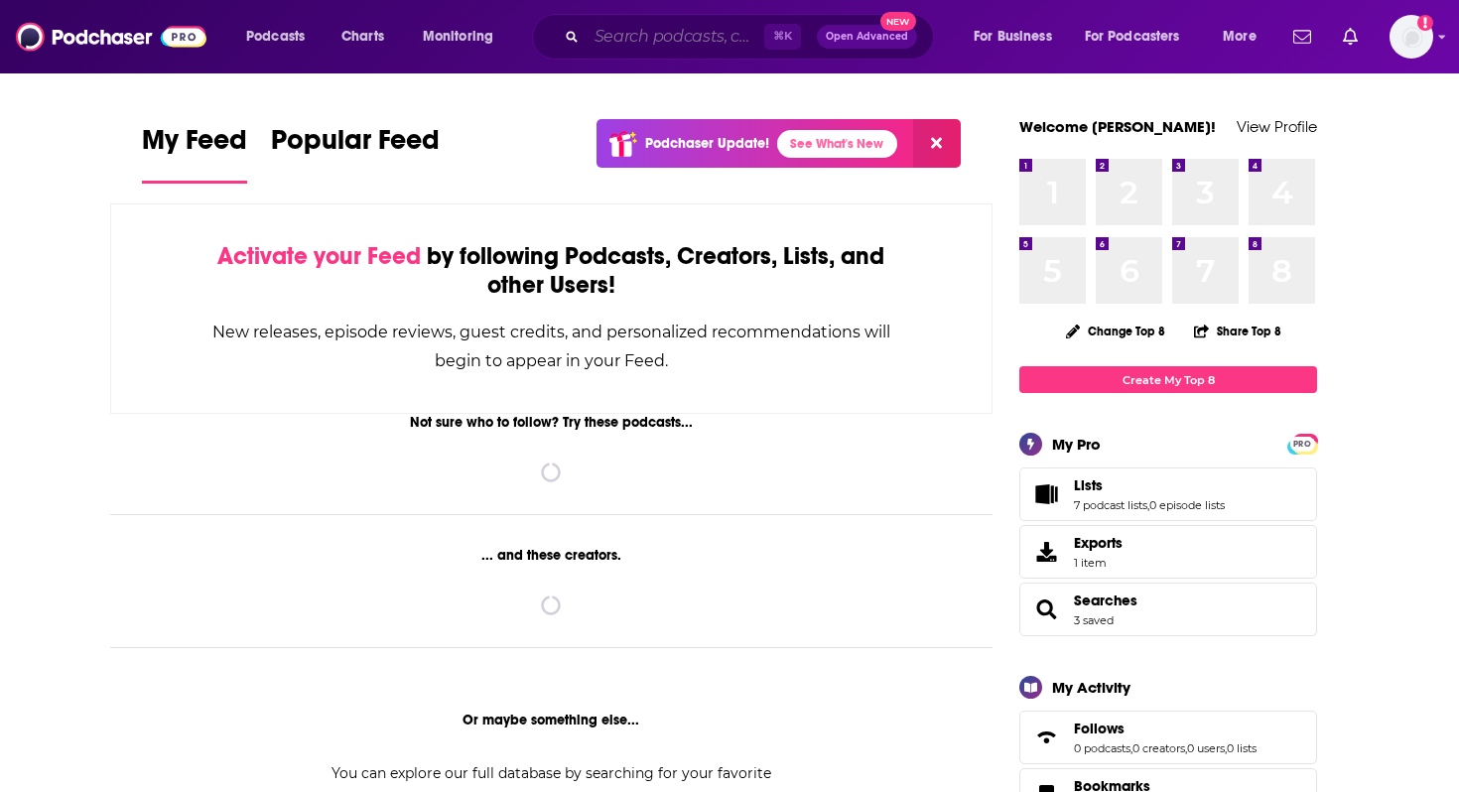
click at [603, 40] on input "Search podcasts, credits, & more..." at bounding box center [676, 37] width 178 height 32
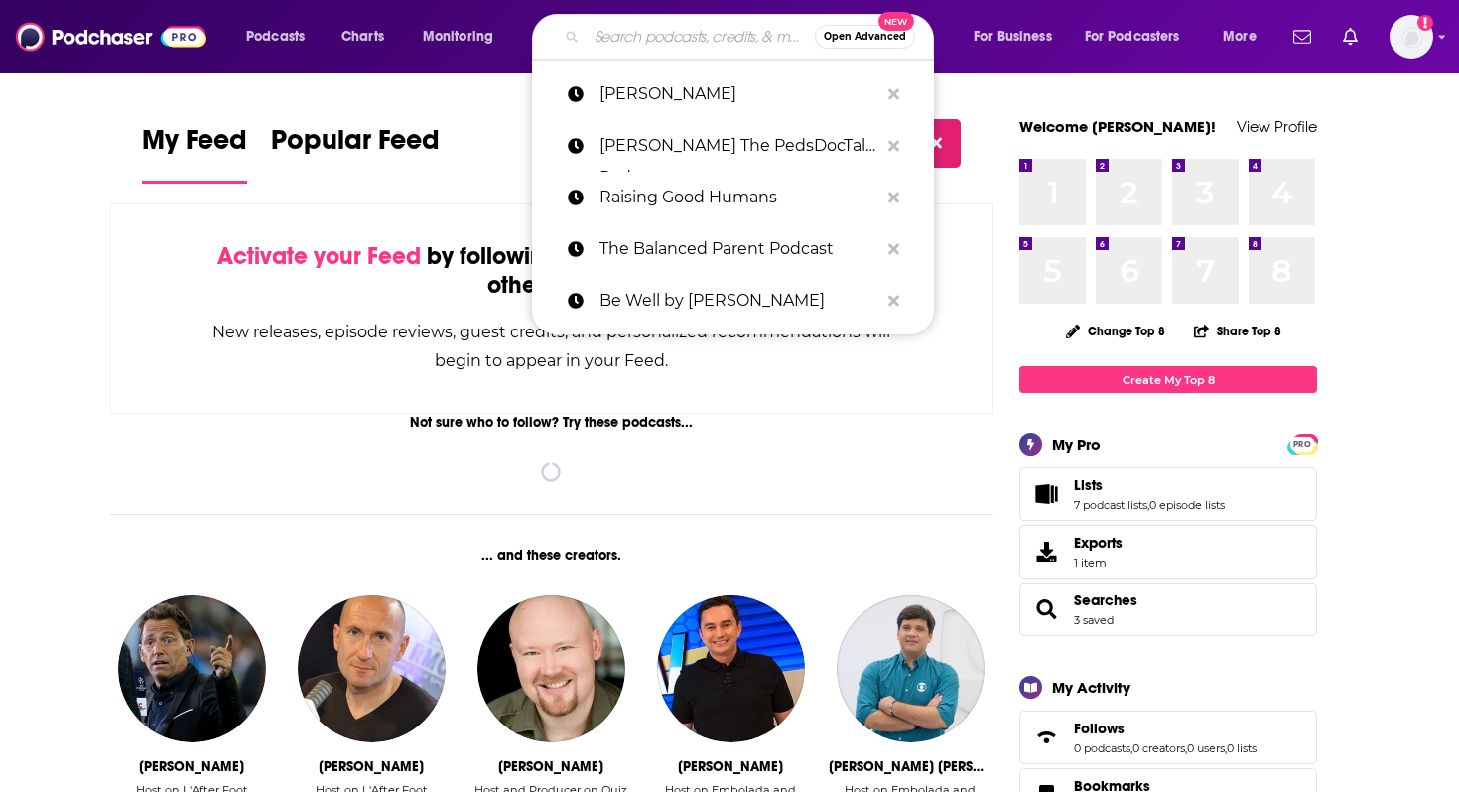
paste input "diary of a CEO"
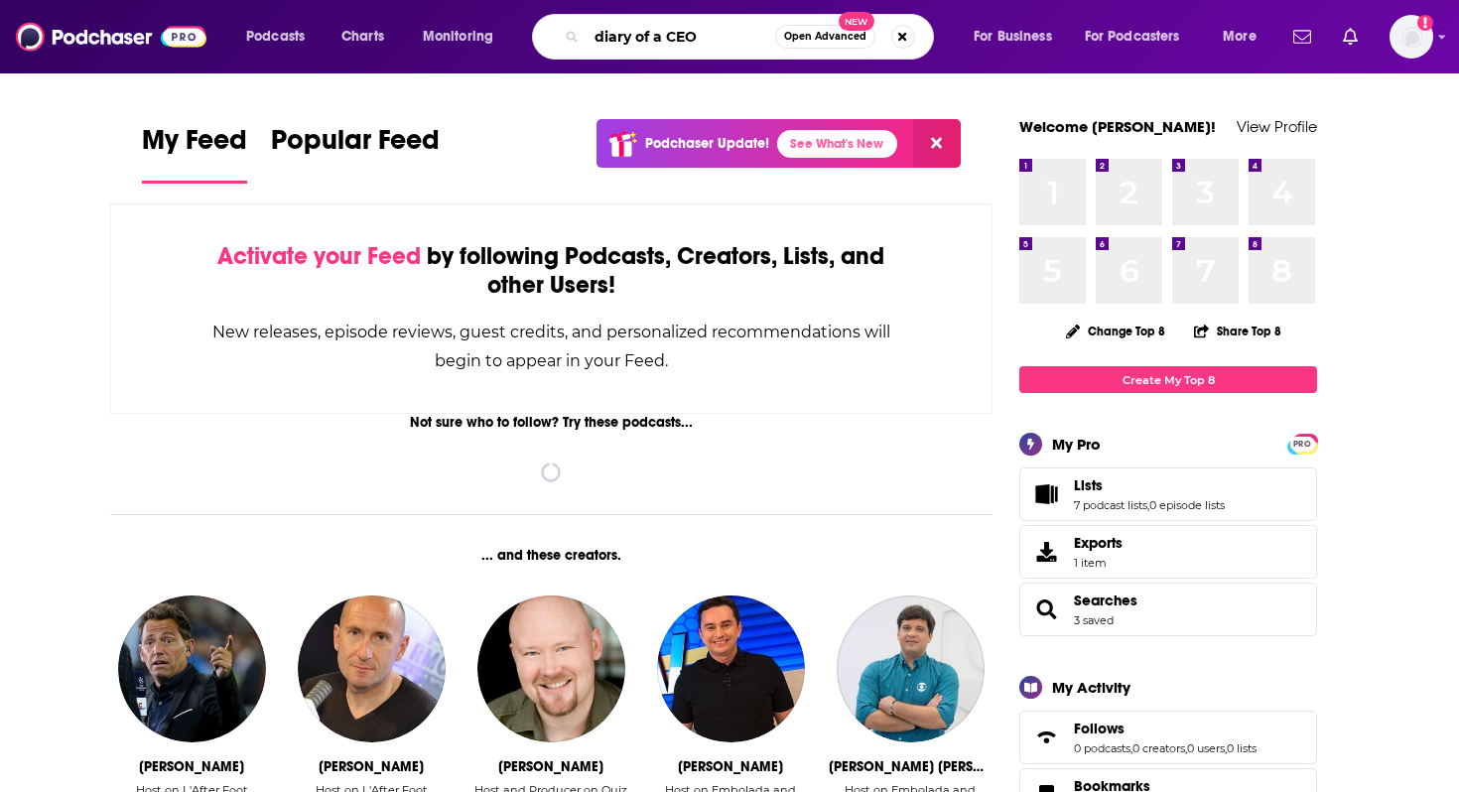
type input "diary of a CEO"
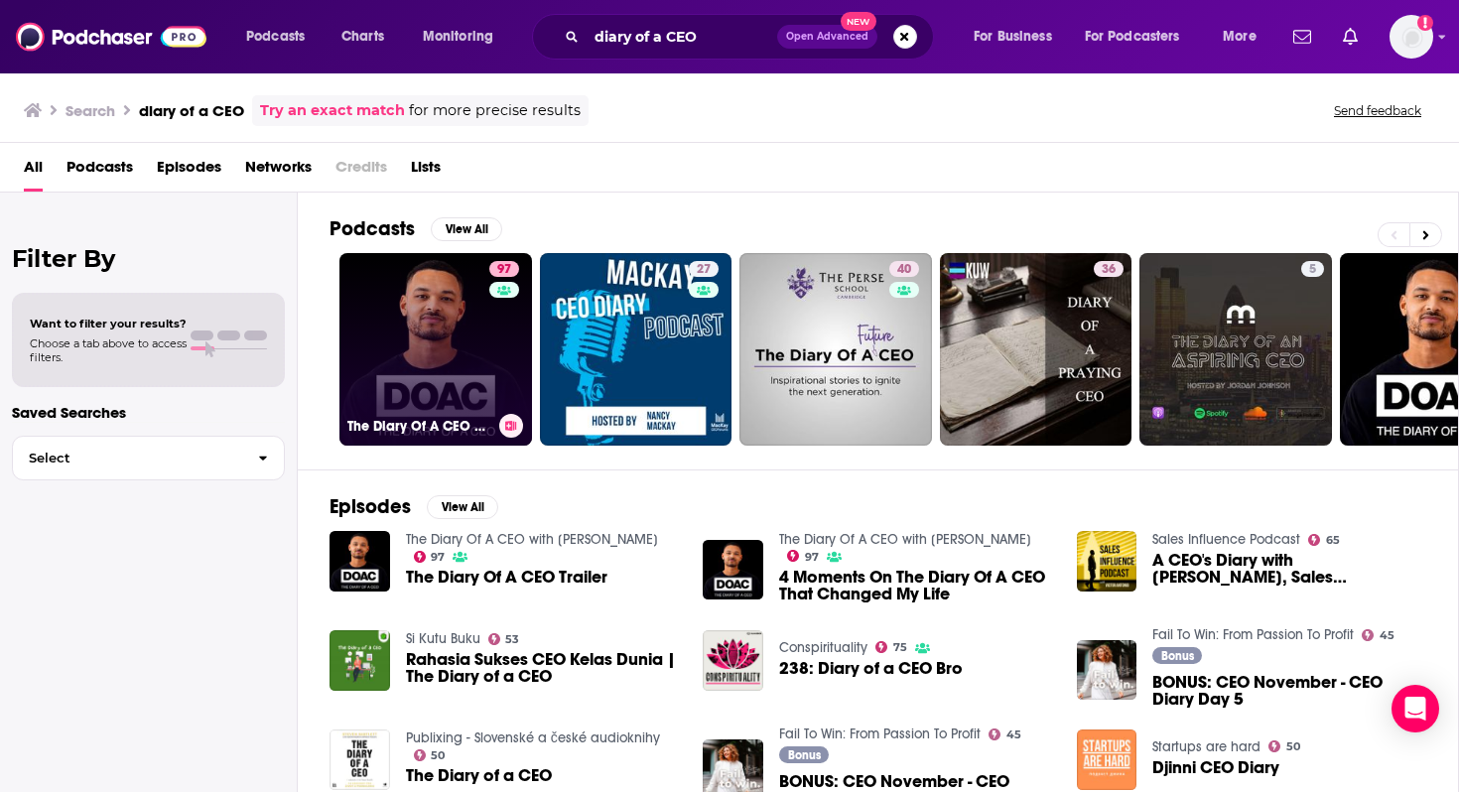
click at [391, 354] on link "97 The Diary Of A CEO with Steven Bartlett" at bounding box center [435, 349] width 193 height 193
click at [420, 345] on link "97 The Diary Of A CEO with Steven Bartlett" at bounding box center [435, 349] width 193 height 193
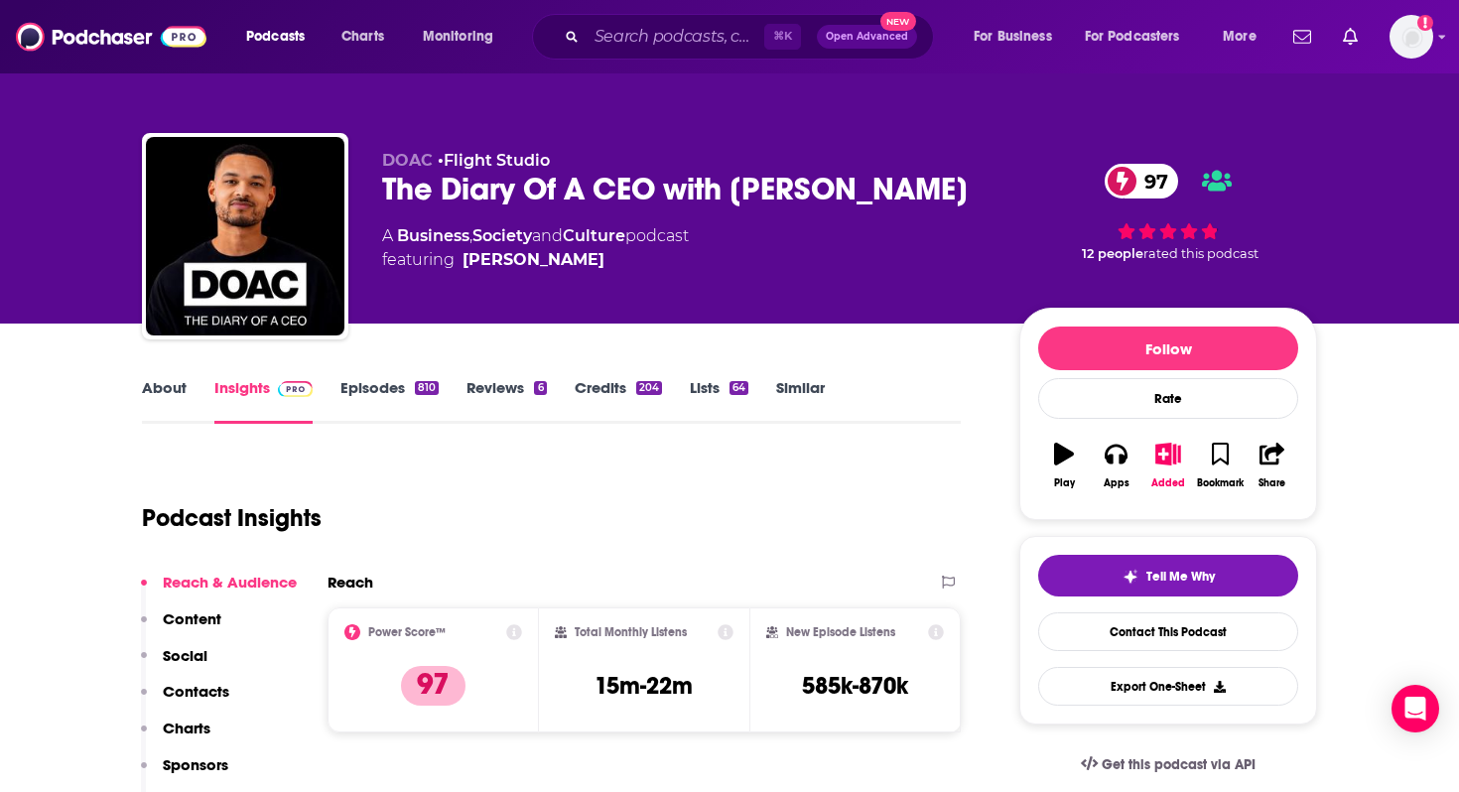
drag, startPoint x: 384, startPoint y: 185, endPoint x: 973, endPoint y: 206, distance: 589.0
click at [973, 206] on div "The Diary Of A CEO with Steven Bartlett 97" at bounding box center [684, 189] width 605 height 39
copy h2 "The Diary Of A CEO with Steven Bartlett"
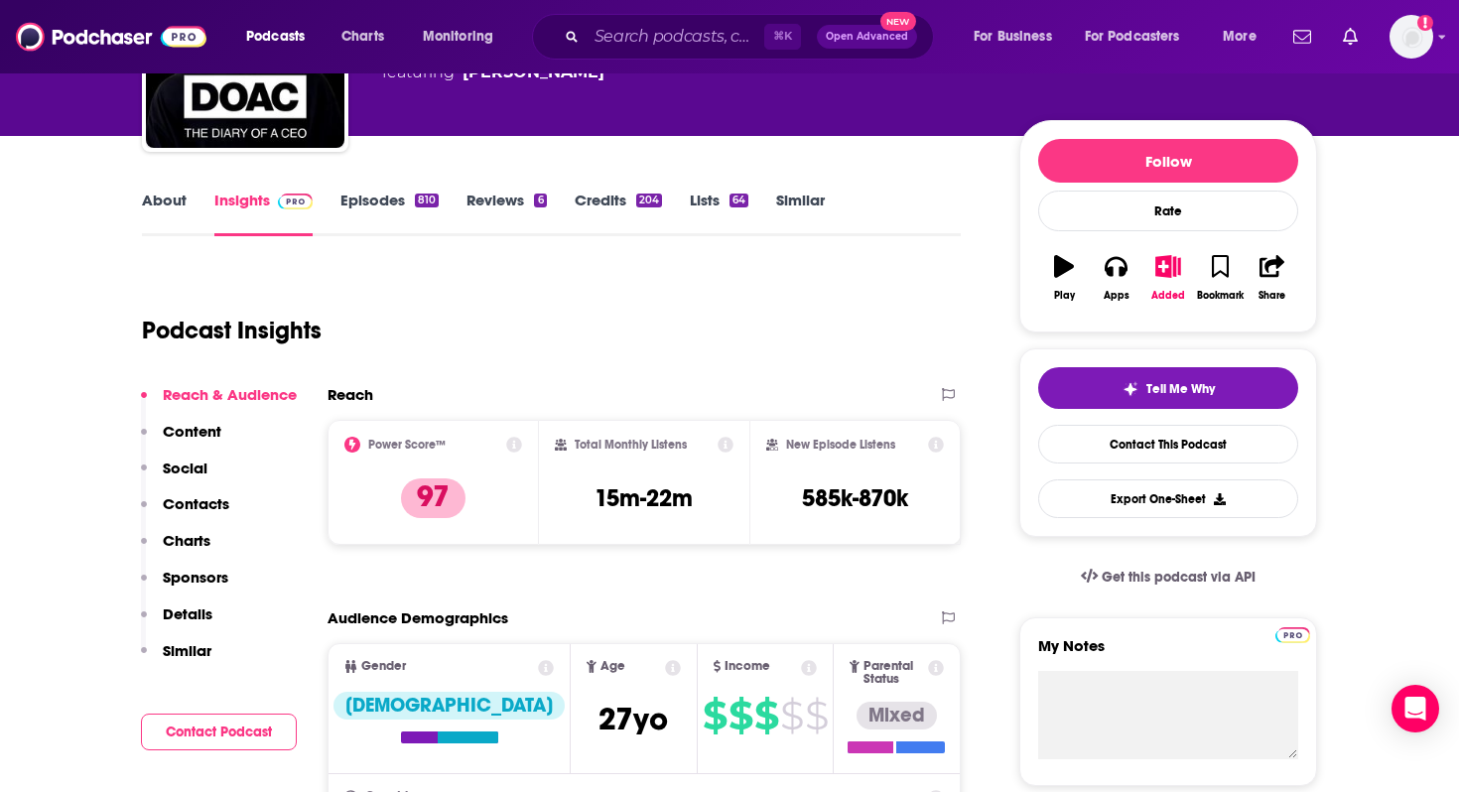
scroll to position [261, 0]
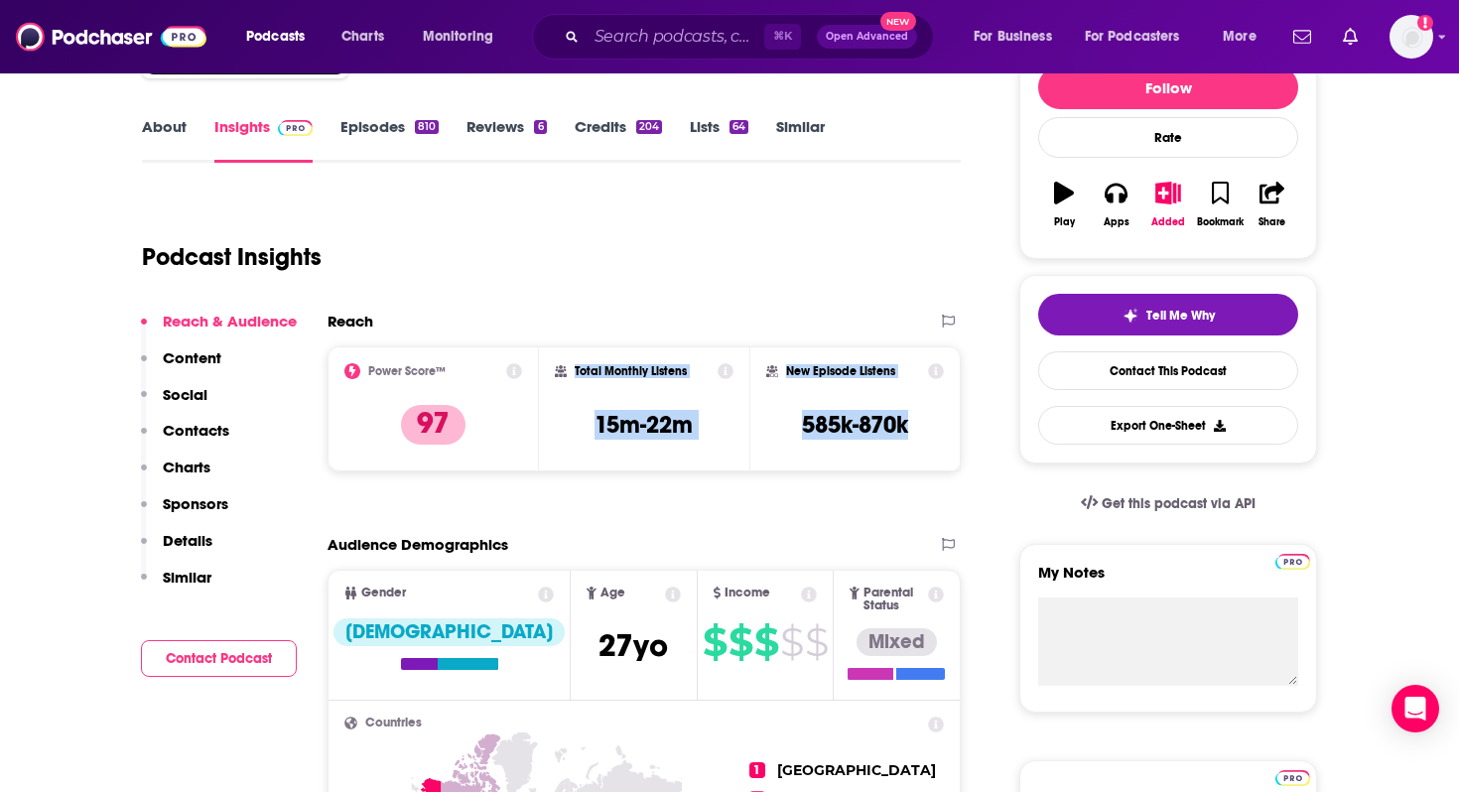
drag, startPoint x: 573, startPoint y: 371, endPoint x: 954, endPoint y: 437, distance: 386.7
click at [954, 437] on div "Power Score™ 97 Total Monthly Listens 15m-22m New Episode Listens 585k-870k" at bounding box center [644, 408] width 633 height 125
copy div "Total Monthly Listens 15m-22m New Episode Listens 585k-870k"
click at [551, 288] on div "Podcast Insights" at bounding box center [543, 245] width 803 height 101
click at [194, 428] on p "Contacts" at bounding box center [196, 430] width 67 height 19
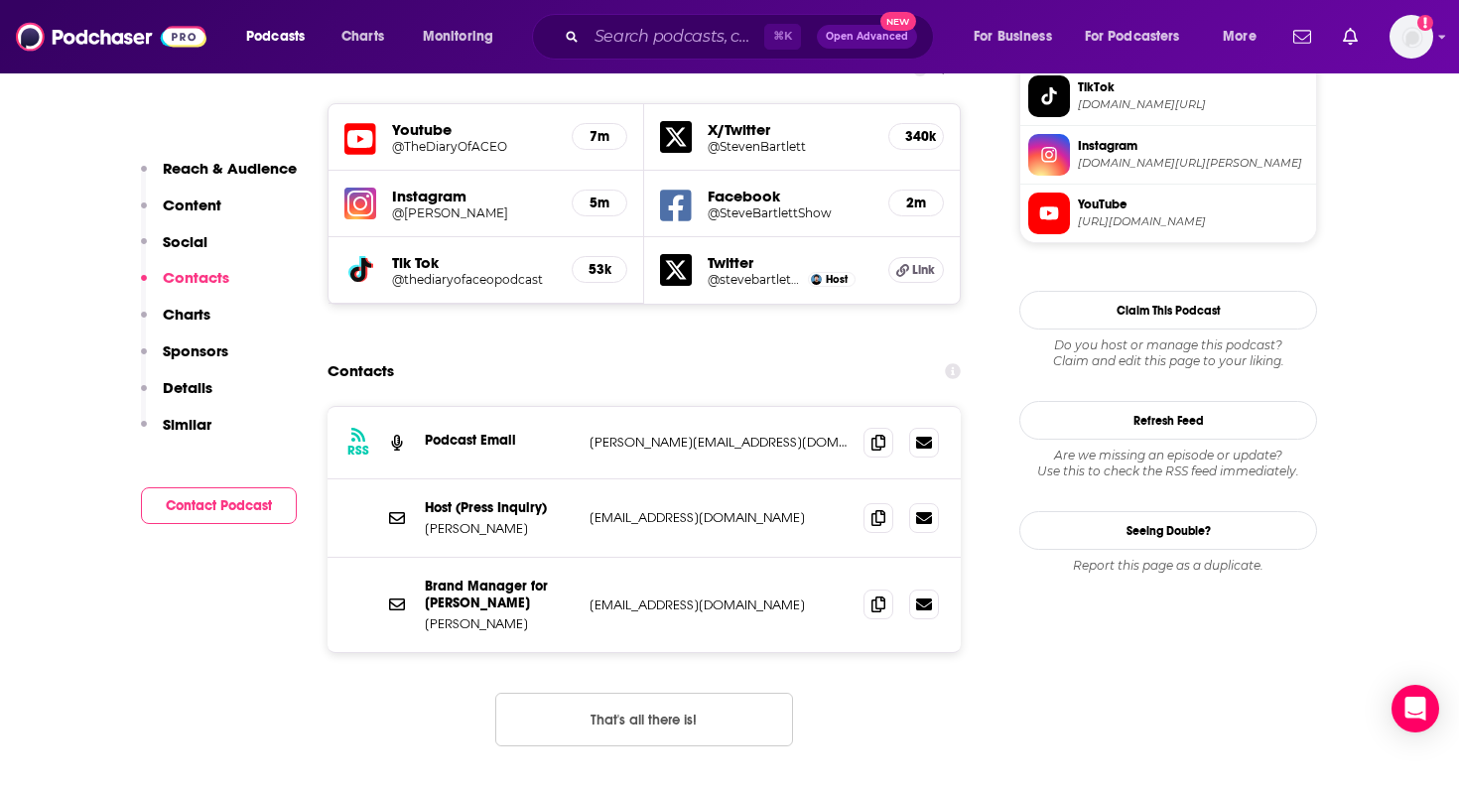
scroll to position [1795, 0]
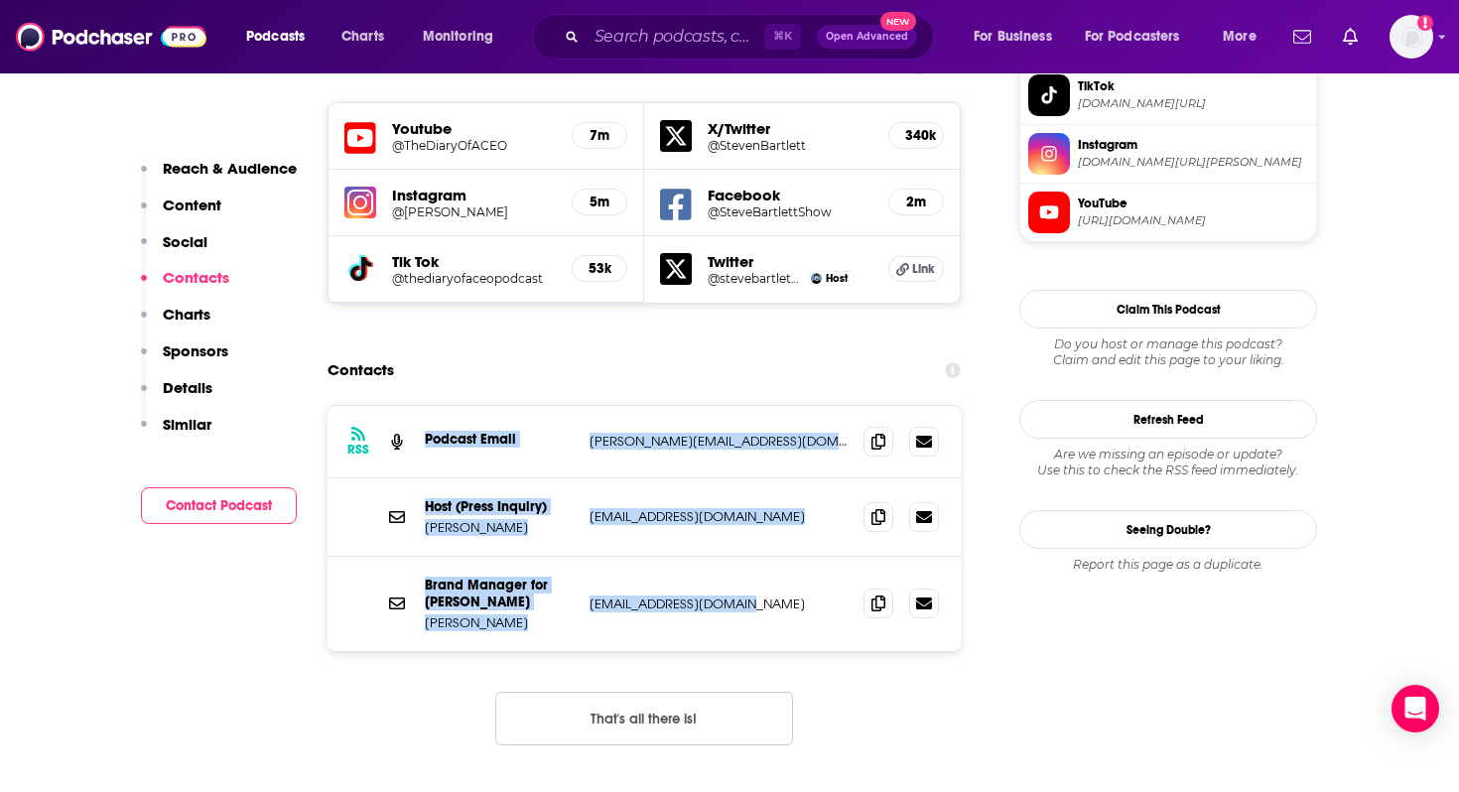
drag, startPoint x: 756, startPoint y: 532, endPoint x: 421, endPoint y: 358, distance: 377.8
click at [421, 406] on div "RSS Podcast Email steven@stevenbartlett.com steven@stevenbartlett.com Host (Pre…" at bounding box center [644, 528] width 633 height 245
copy div "Podcast Email steven@stevenbartlett.com steven@stevenbartlett.com Host (Press I…"
click at [671, 39] on input "Search podcasts, credits, & more..." at bounding box center [676, 37] width 178 height 32
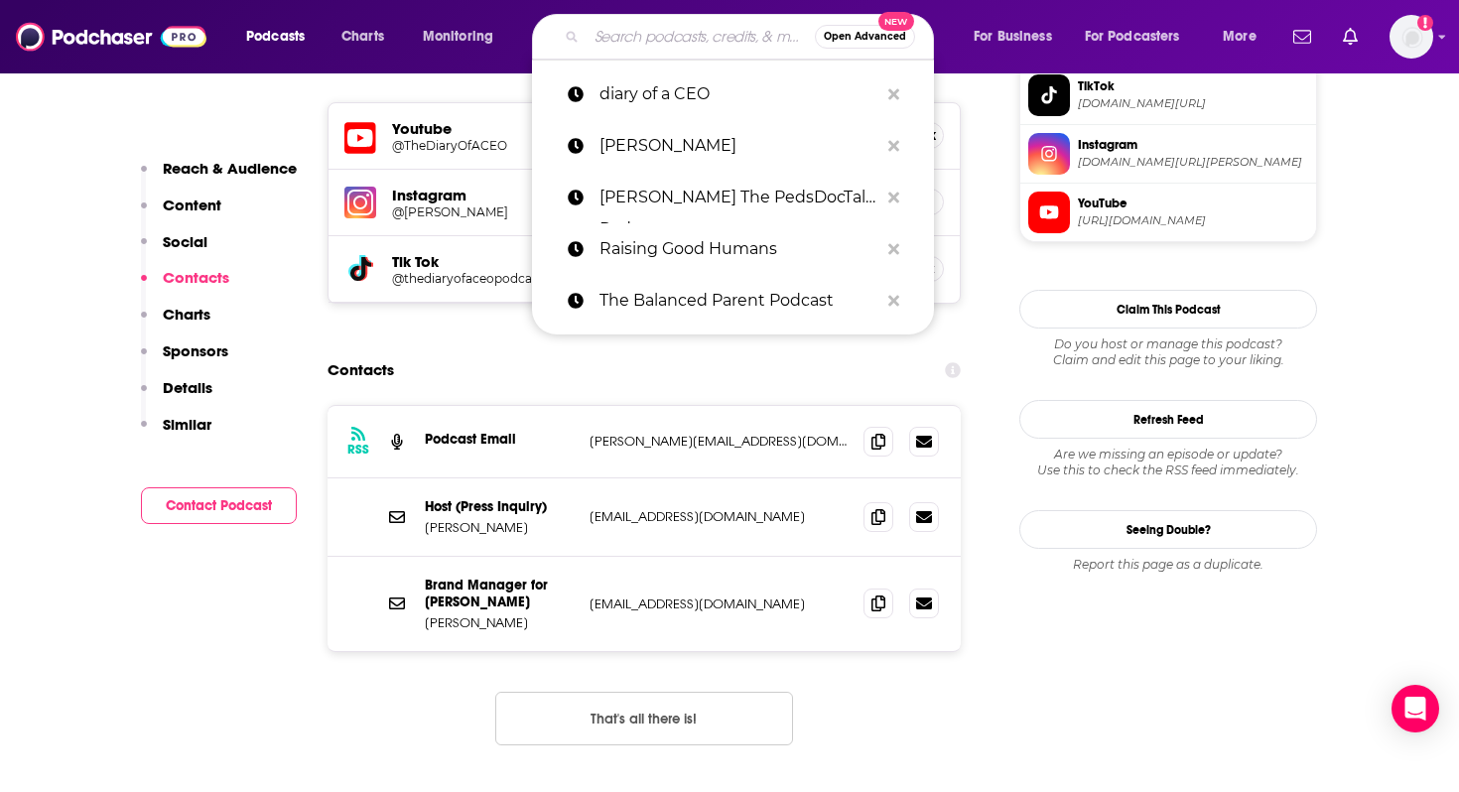
paste input "Before, During and After Baby"
type input "Before, During and After Baby"
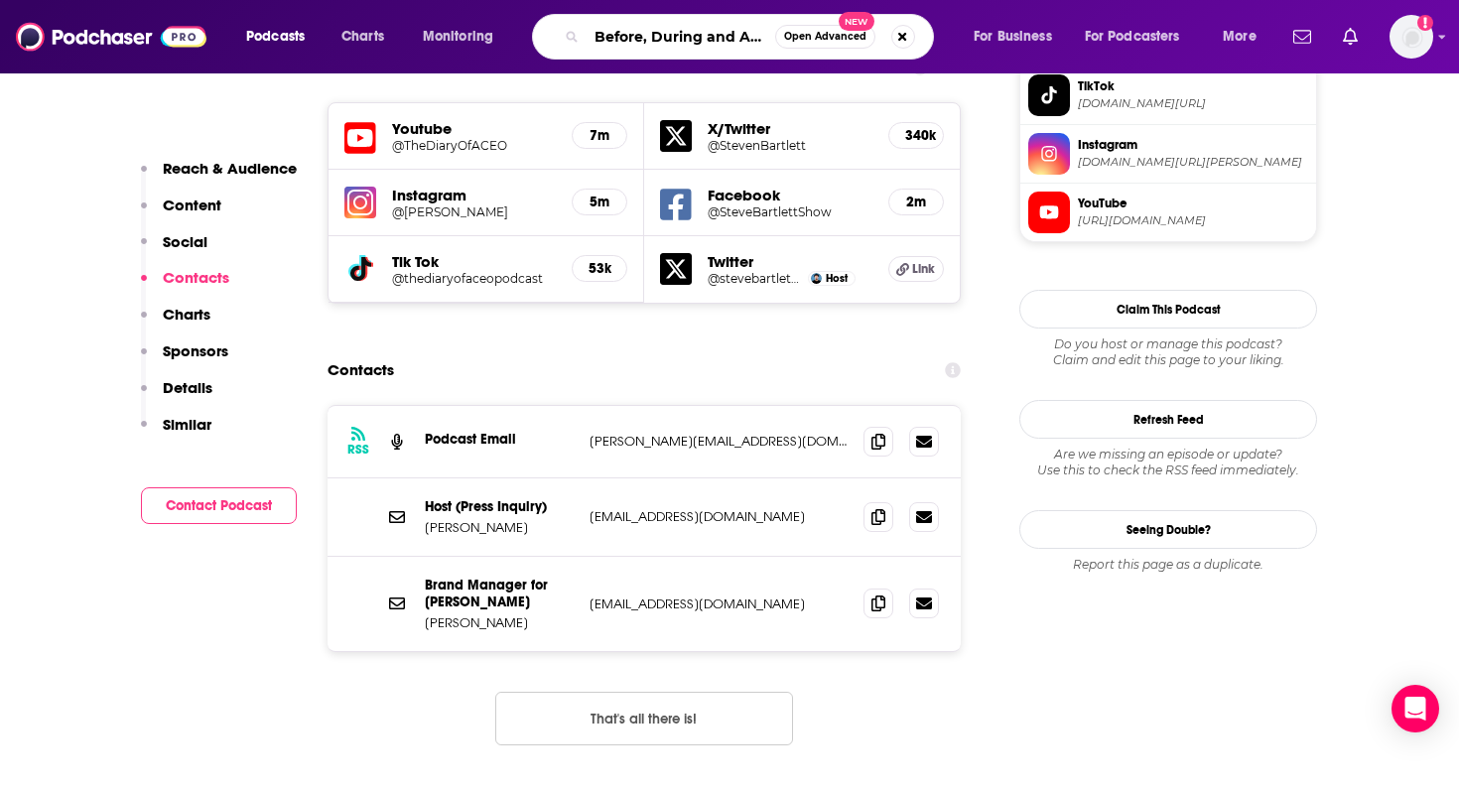
scroll to position [0, 49]
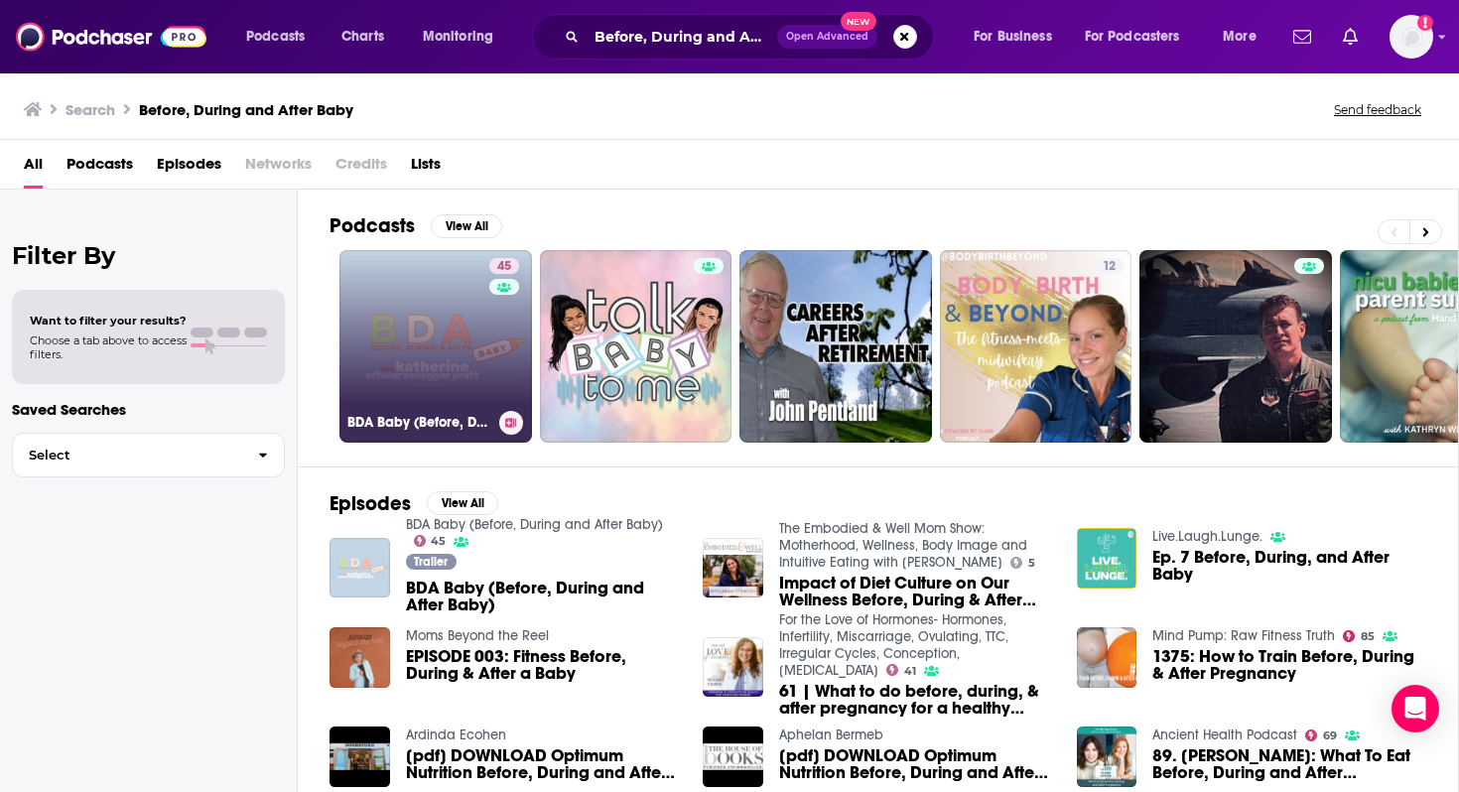
click at [457, 330] on link "45 BDA Baby (Before, During and After Baby)" at bounding box center [435, 346] width 193 height 193
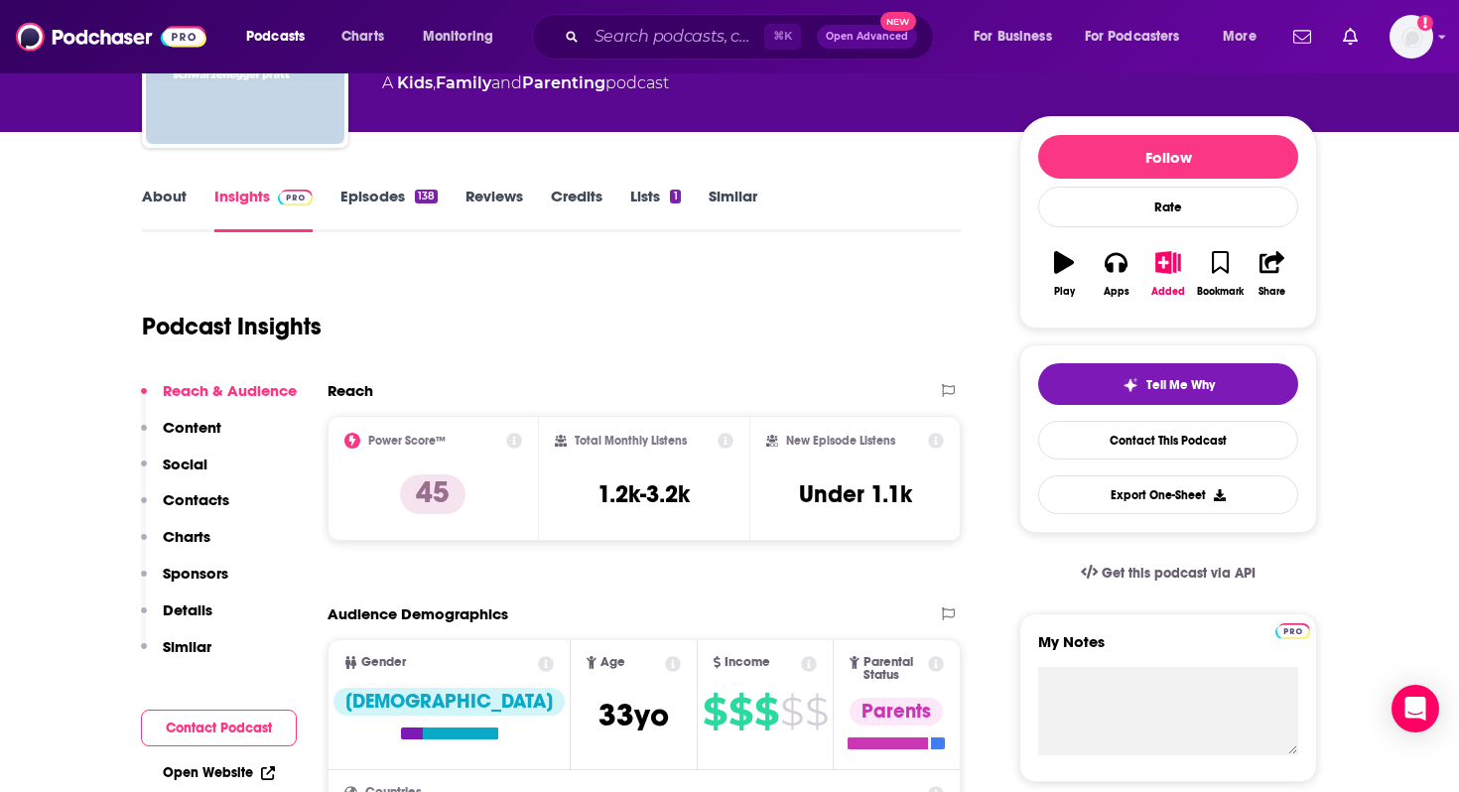
scroll to position [224, 0]
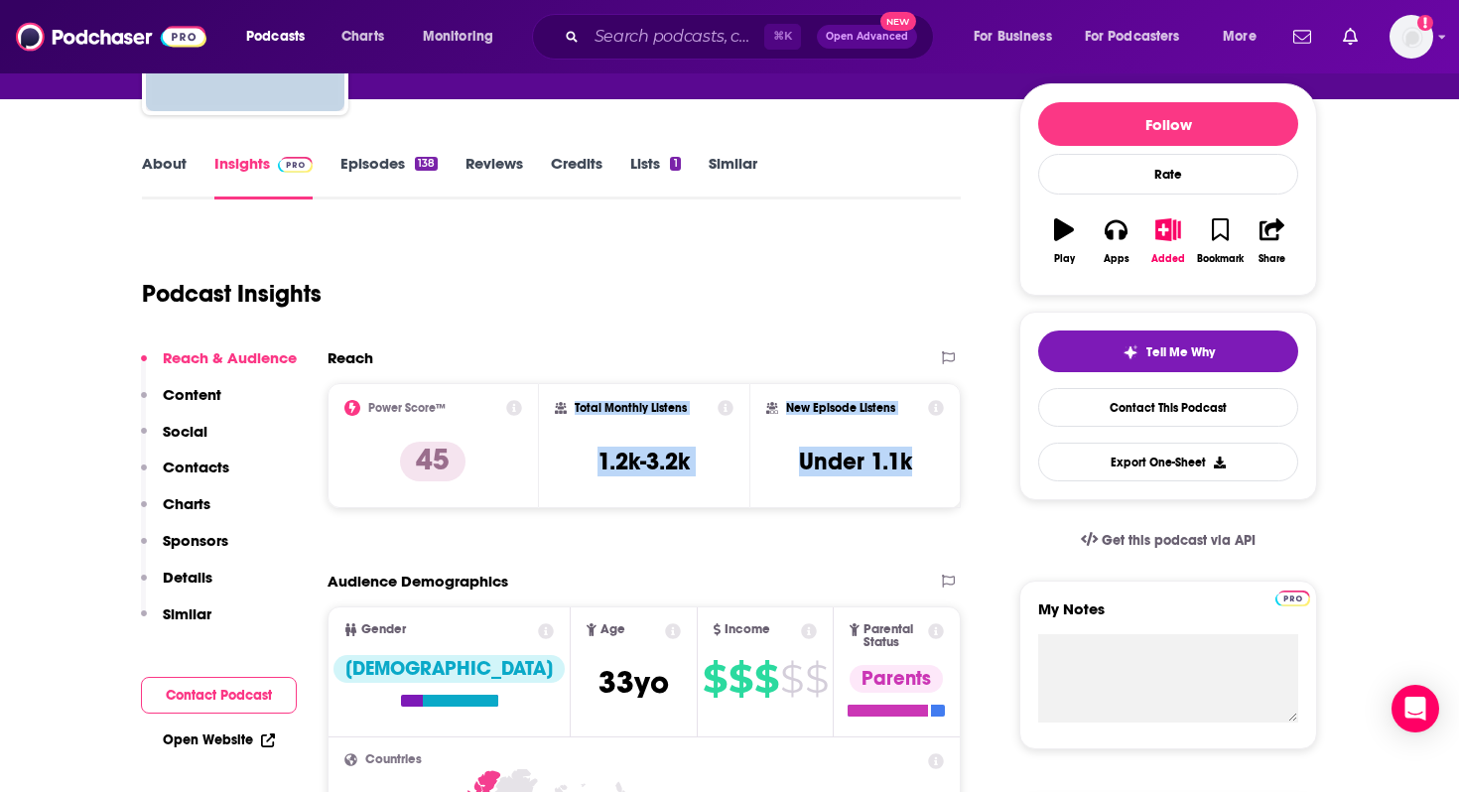
drag, startPoint x: 575, startPoint y: 407, endPoint x: 967, endPoint y: 500, distance: 403.0
copy div "Total Monthly Listens 1.2k-3.2k New Episode Listens Under 1.1k"
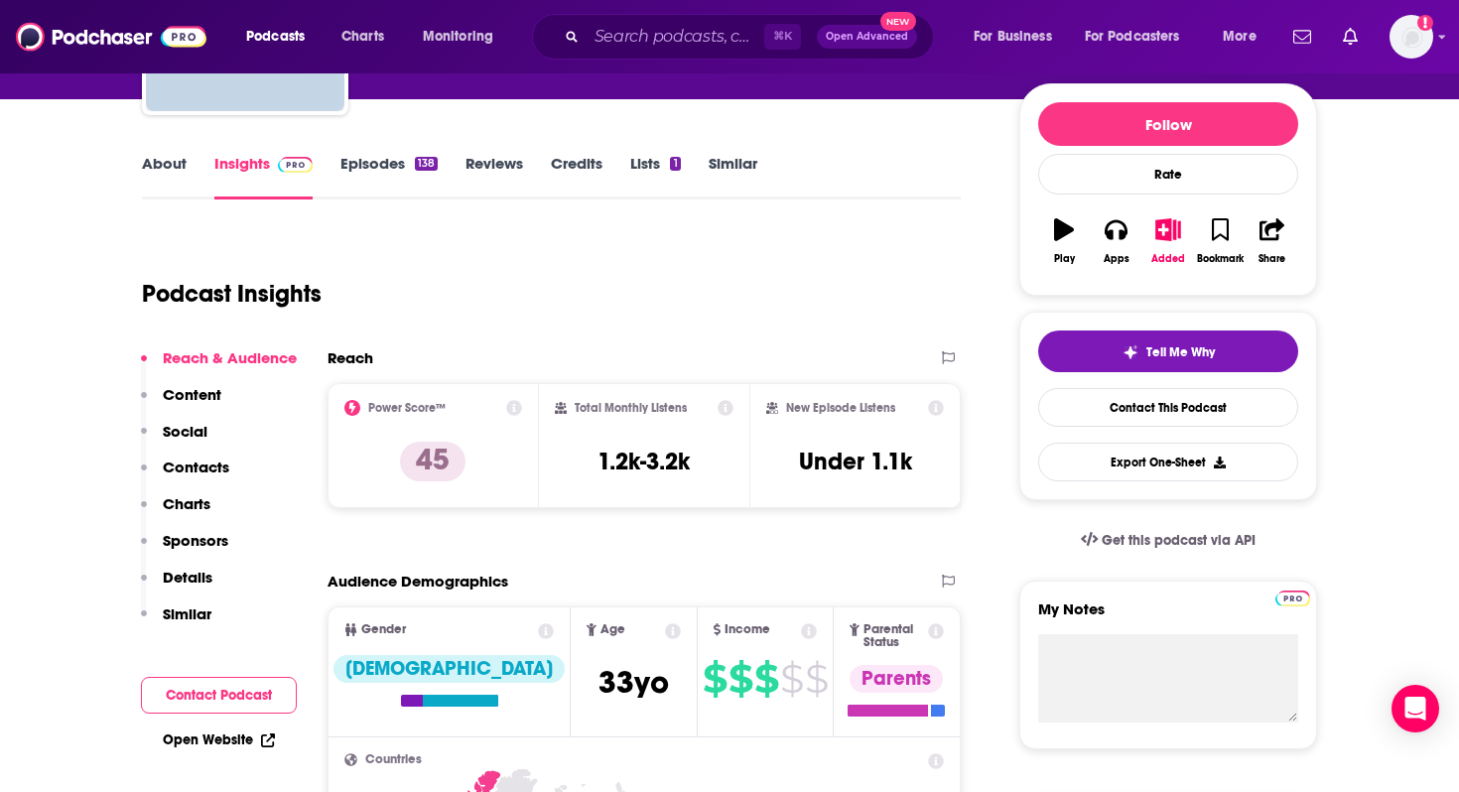
click at [531, 287] on div "Podcast Insights" at bounding box center [543, 281] width 803 height 101
click at [201, 469] on p "Contacts" at bounding box center [196, 467] width 67 height 19
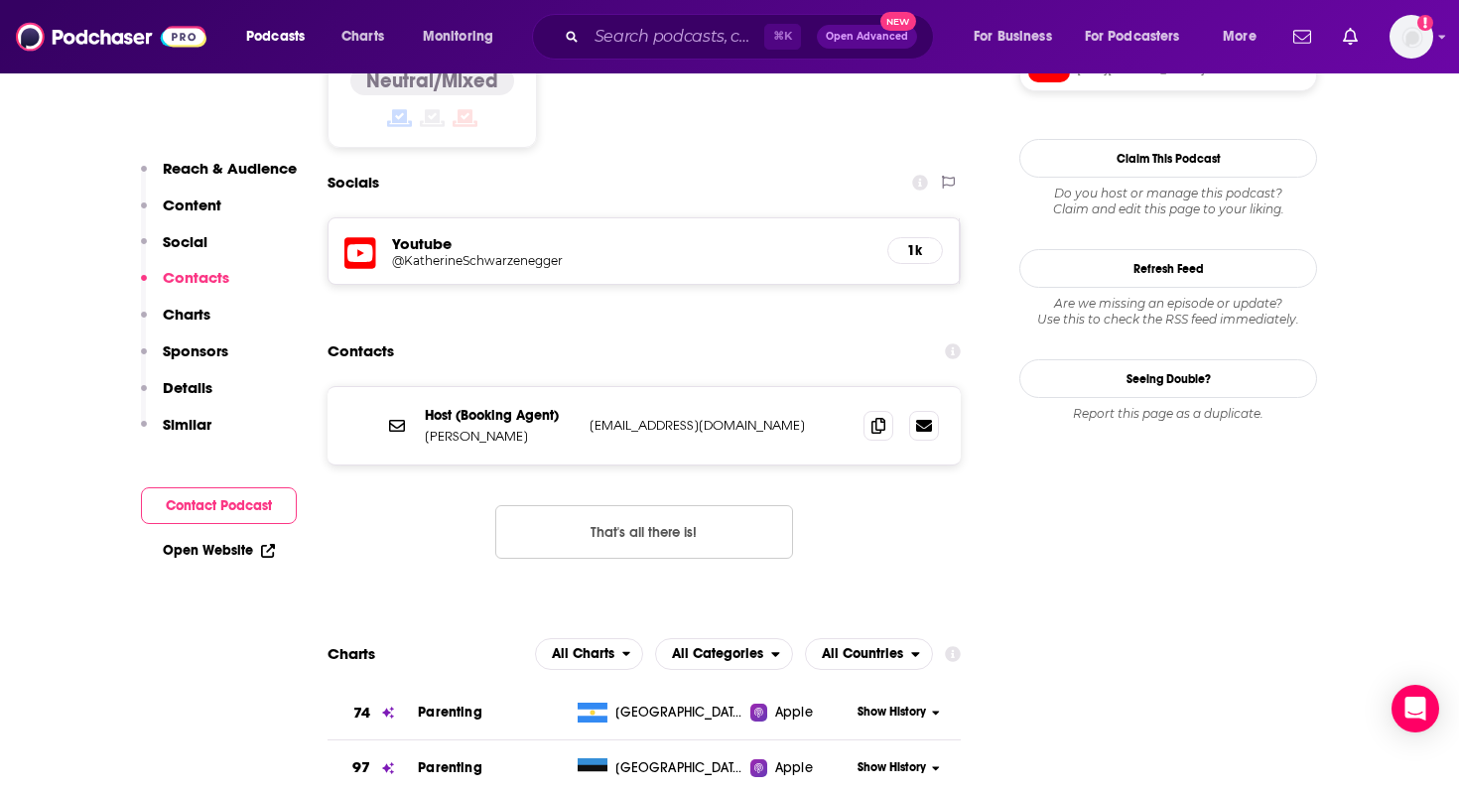
scroll to position [1614, 0]
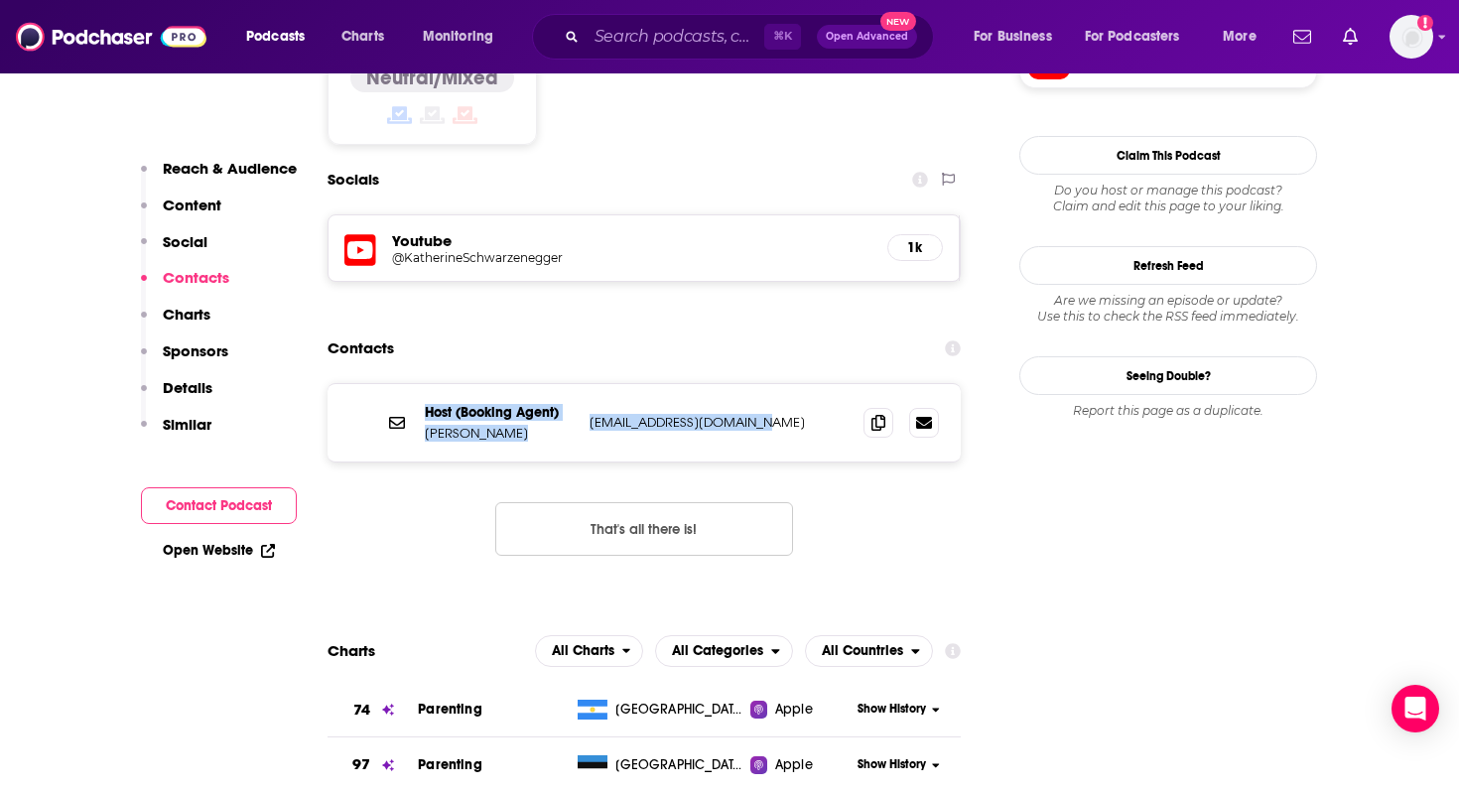
drag, startPoint x: 762, startPoint y: 367, endPoint x: 425, endPoint y: 354, distance: 337.7
click at [0, 0] on div "Host (Booking Agent) David Buchalter davidb@greatertalent.com davidb@greatertal…" at bounding box center [0, 0] width 0 height 0
copy div "Host (Booking Agent) David Buchalter davidb@greatertalent.com"
click at [681, 330] on div "Contacts" at bounding box center [644, 349] width 633 height 38
